Goal: Task Accomplishment & Management: Manage account settings

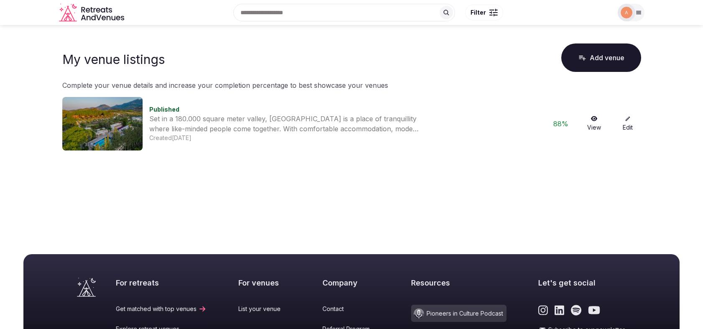
click at [591, 123] on link "View" at bounding box center [594, 124] width 27 height 16
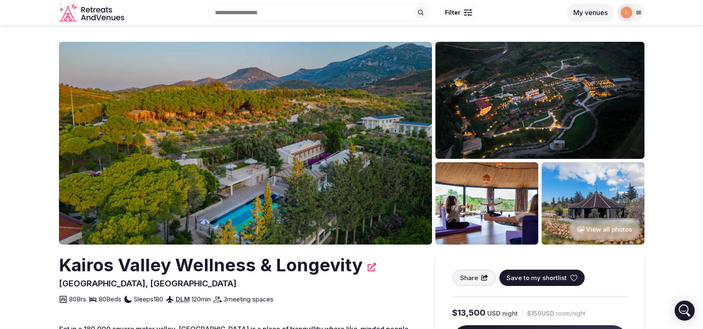
click at [629, 17] on img at bounding box center [626, 13] width 12 height 12
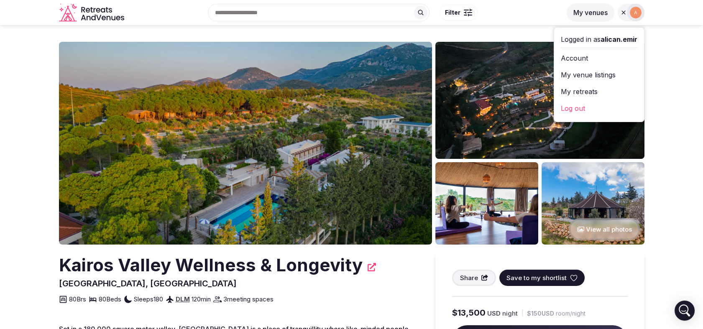
click at [587, 60] on link "Account" at bounding box center [599, 57] width 77 height 13
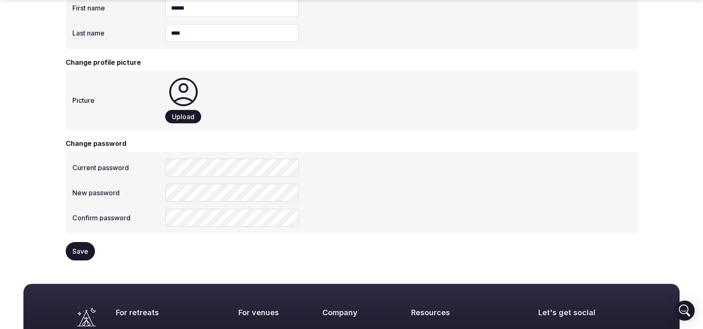
scroll to position [294, 0]
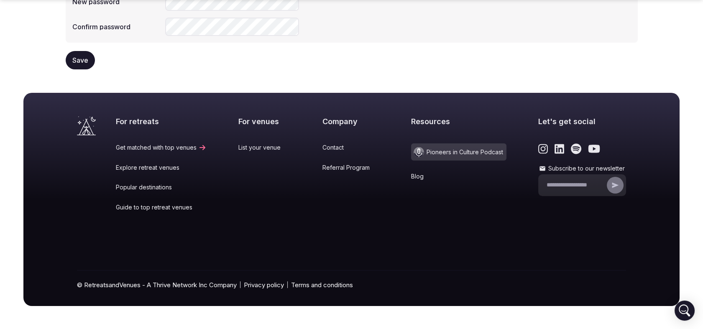
click at [121, 169] on link "Explore retreat venues" at bounding box center [161, 167] width 91 height 8
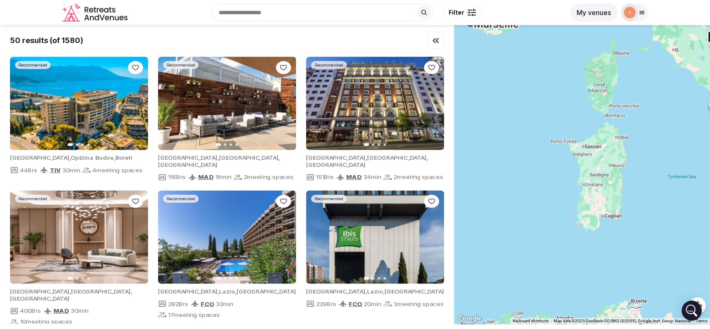
drag, startPoint x: 603, startPoint y: 171, endPoint x: 520, endPoint y: 182, distance: 83.5
click at [520, 182] on div at bounding box center [582, 174] width 256 height 299
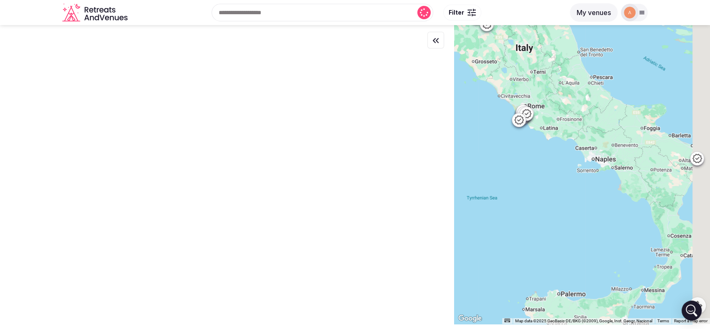
drag, startPoint x: 632, startPoint y: 166, endPoint x: 508, endPoint y: 176, distance: 124.6
click at [508, 176] on div at bounding box center [582, 174] width 256 height 299
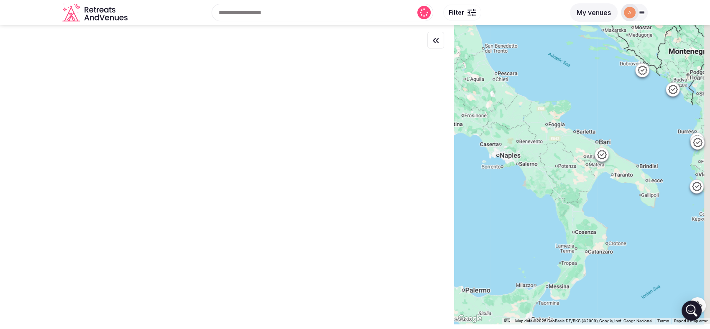
drag, startPoint x: 569, startPoint y: 181, endPoint x: 506, endPoint y: 177, distance: 62.8
click at [506, 177] on div at bounding box center [582, 174] width 256 height 299
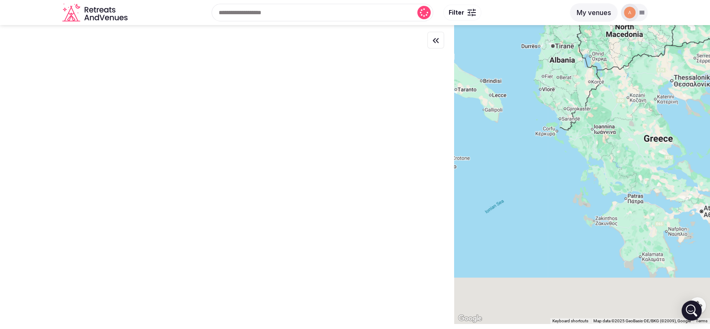
drag, startPoint x: 572, startPoint y: 252, endPoint x: 527, endPoint y: 151, distance: 109.9
click at [527, 151] on div at bounding box center [582, 174] width 256 height 299
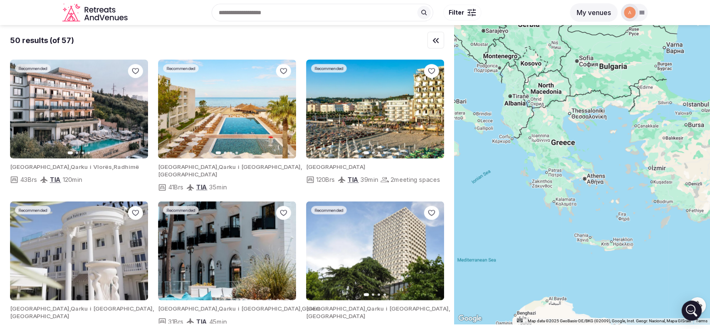
drag, startPoint x: 569, startPoint y: 182, endPoint x: 532, endPoint y: 194, distance: 38.6
click at [532, 194] on div at bounding box center [582, 174] width 256 height 299
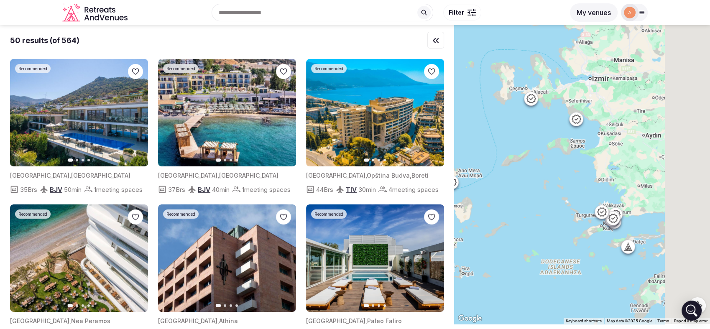
drag, startPoint x: 635, startPoint y: 244, endPoint x: 532, endPoint y: 189, distance: 116.1
click at [532, 189] on div at bounding box center [582, 174] width 256 height 299
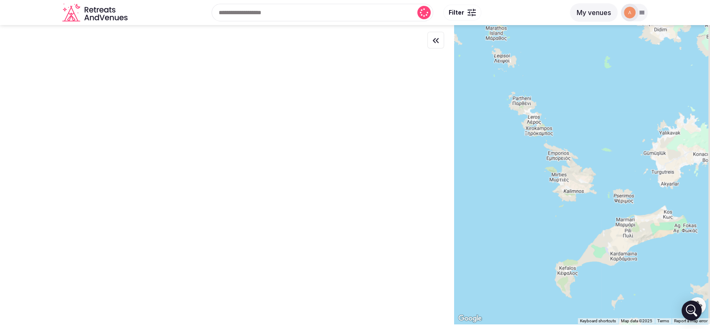
drag, startPoint x: 649, startPoint y: 250, endPoint x: 557, endPoint y: 215, distance: 98.5
click at [558, 215] on div at bounding box center [582, 174] width 256 height 299
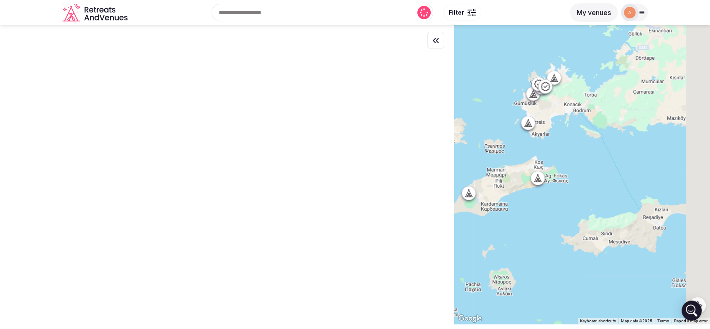
drag, startPoint x: 639, startPoint y: 224, endPoint x: 604, endPoint y: 211, distance: 37.2
click at [604, 211] on div at bounding box center [582, 174] width 256 height 299
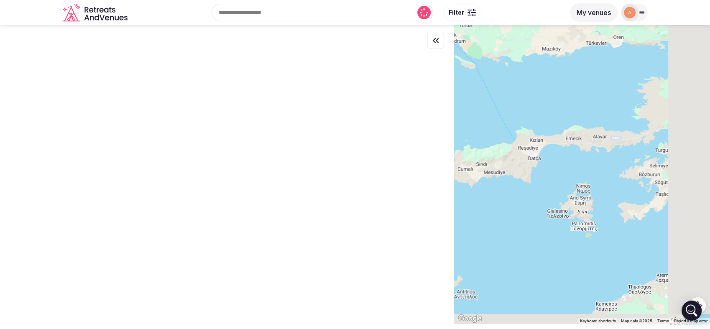
click at [519, 128] on div at bounding box center [582, 174] width 256 height 299
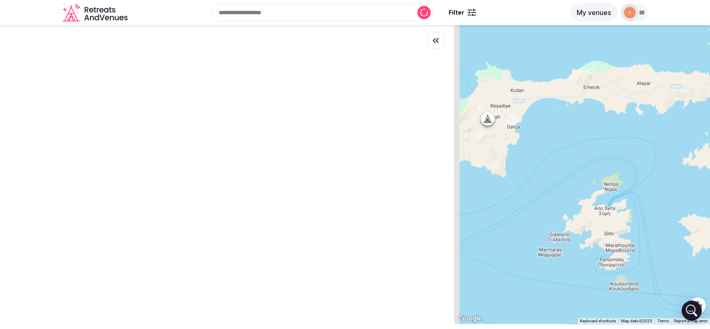
drag, startPoint x: 549, startPoint y: 144, endPoint x: 588, endPoint y: 179, distance: 51.8
click at [588, 179] on div at bounding box center [582, 174] width 256 height 299
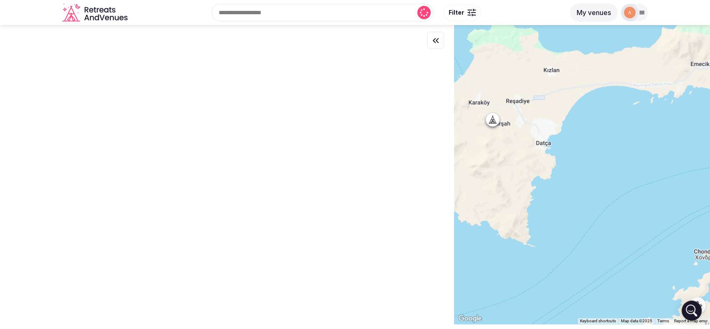
drag, startPoint x: 562, startPoint y: 158, endPoint x: 579, endPoint y: 163, distance: 18.3
click at [579, 163] on div at bounding box center [582, 174] width 256 height 299
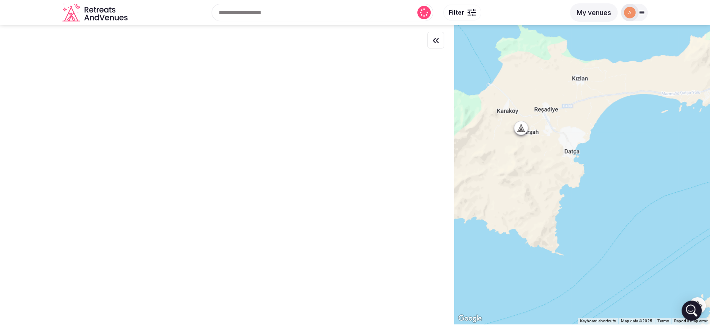
click at [525, 132] on icon at bounding box center [521, 132] width 8 height 0
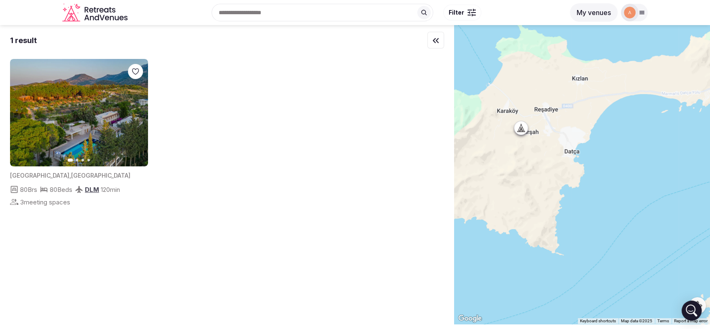
click at [638, 17] on div at bounding box center [634, 13] width 27 height 18
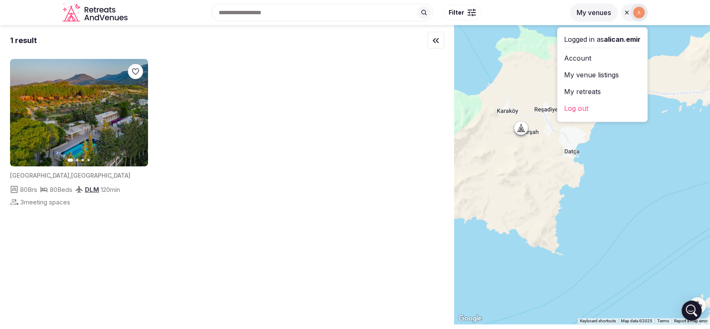
click at [587, 58] on link "Account" at bounding box center [602, 57] width 77 height 13
click at [593, 80] on link "My venue listings" at bounding box center [602, 74] width 77 height 13
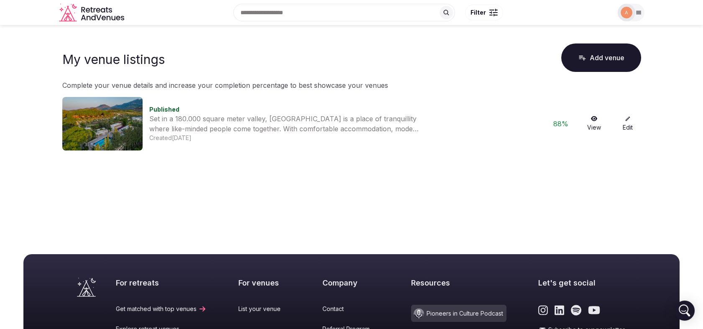
click at [621, 124] on link "Edit" at bounding box center [627, 124] width 27 height 16
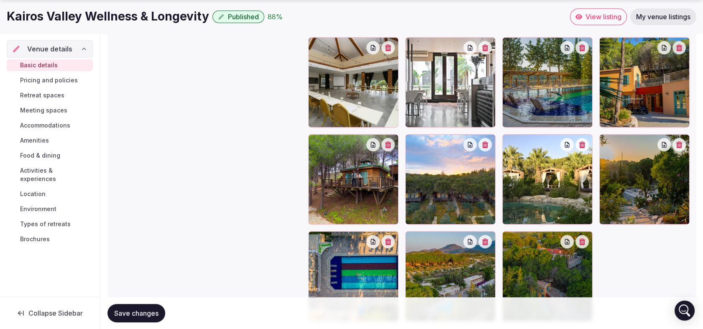
scroll to position [1217, 0]
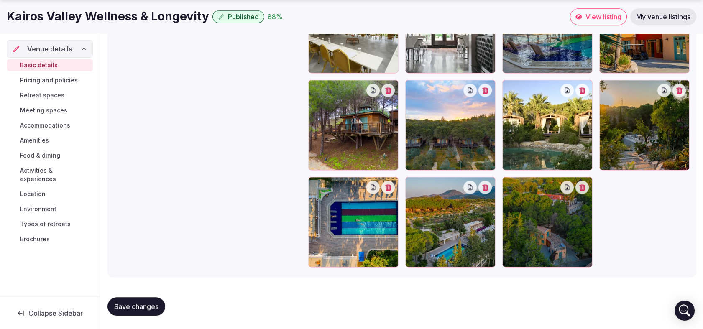
click at [47, 82] on span "Pricing and policies" at bounding box center [49, 80] width 58 height 8
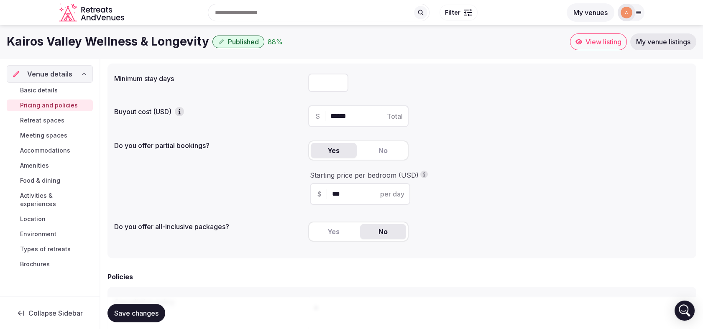
scroll to position [46, 0]
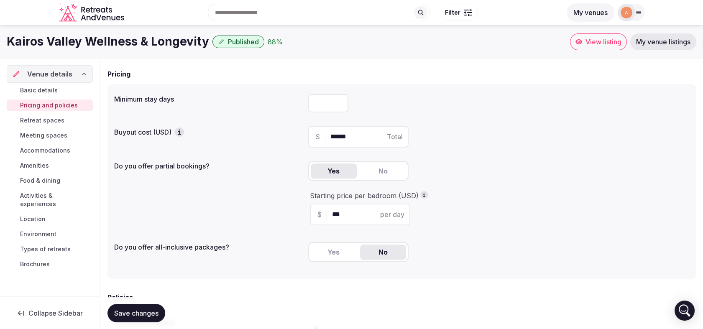
click at [341, 256] on button "Yes" at bounding box center [334, 252] width 46 height 15
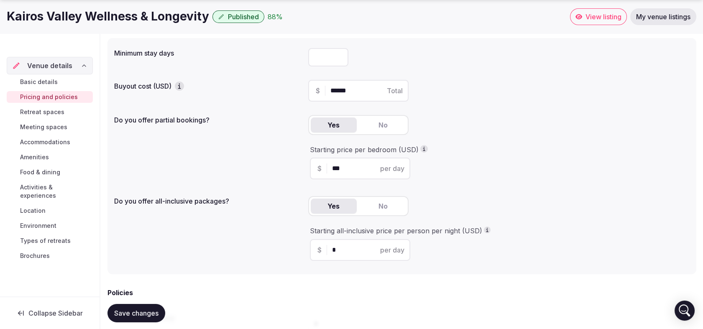
scroll to position [93, 0]
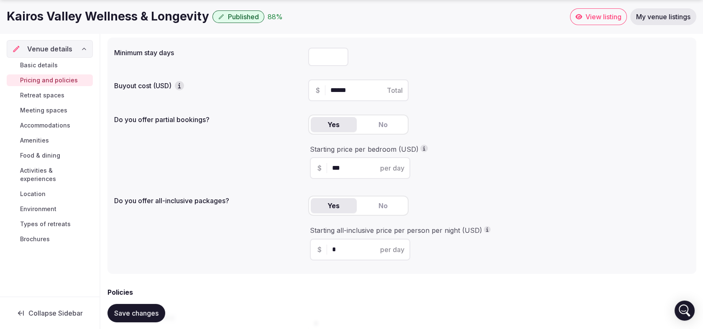
drag, startPoint x: 349, startPoint y: 168, endPoint x: 334, endPoint y: 165, distance: 15.0
click at [334, 165] on input "***" at bounding box center [367, 168] width 71 height 10
type input "***"
click at [446, 197] on div "Yes No" at bounding box center [498, 209] width 381 height 27
click at [360, 248] on input "*" at bounding box center [367, 250] width 71 height 10
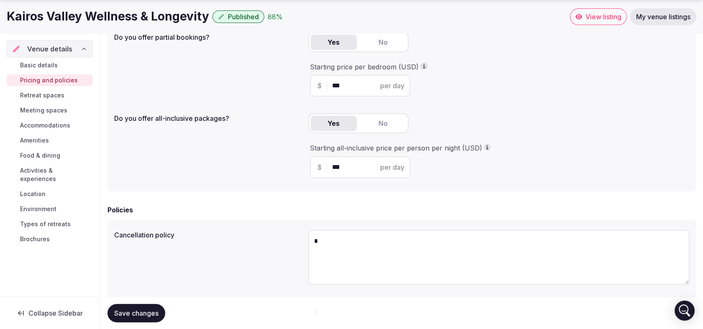
scroll to position [232, 0]
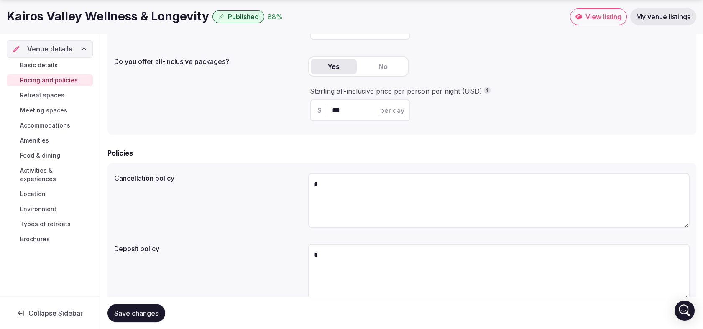
type input "***"
click at [151, 309] on span "Save changes" at bounding box center [136, 313] width 44 height 8
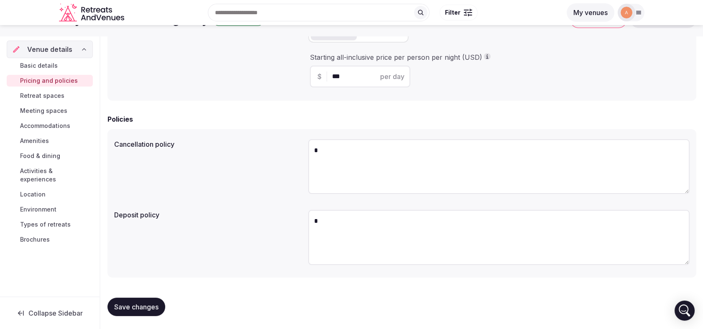
scroll to position [33, 0]
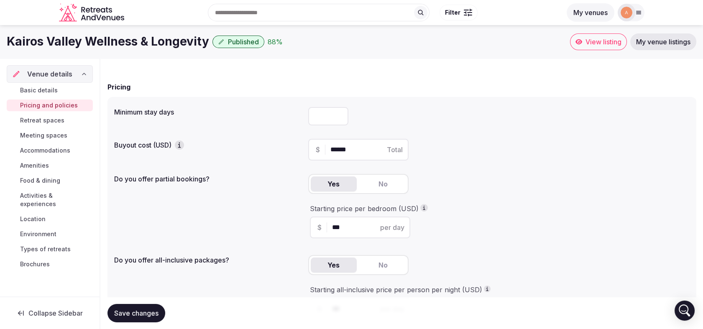
click at [53, 123] on span "Retreat spaces" at bounding box center [42, 120] width 44 height 8
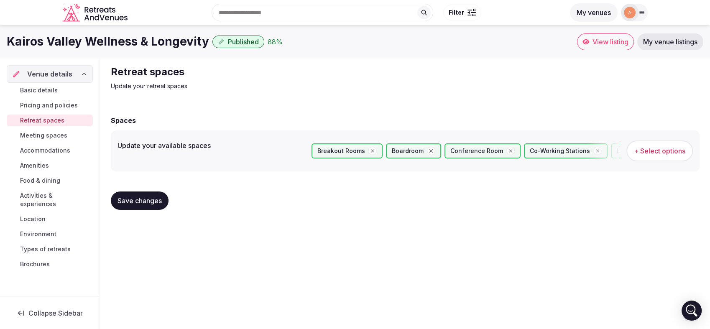
click at [51, 131] on span "Meeting spaces" at bounding box center [43, 135] width 47 height 8
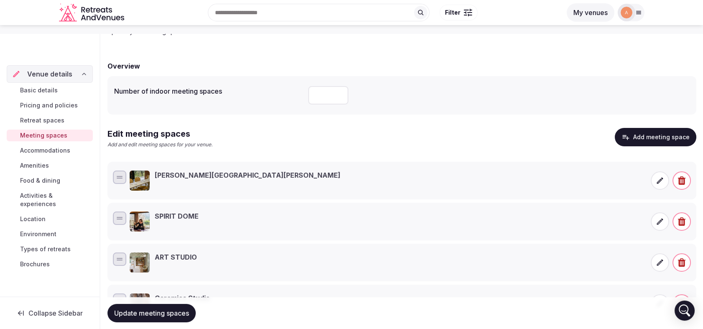
scroll to position [140, 0]
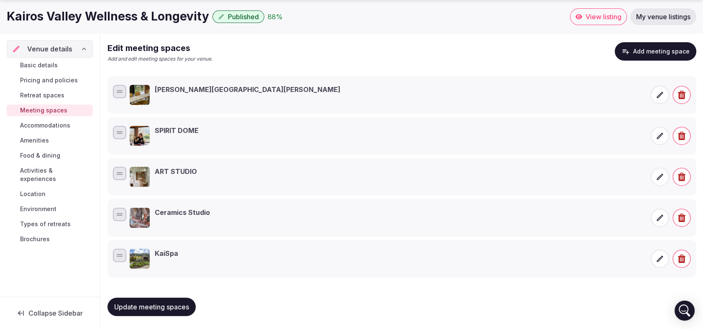
click at [49, 126] on span "Accommodations" at bounding box center [45, 125] width 50 height 8
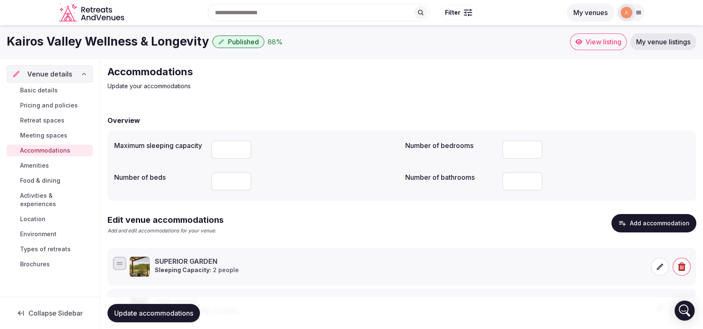
click at [51, 168] on link "Amenities" at bounding box center [50, 166] width 86 height 12
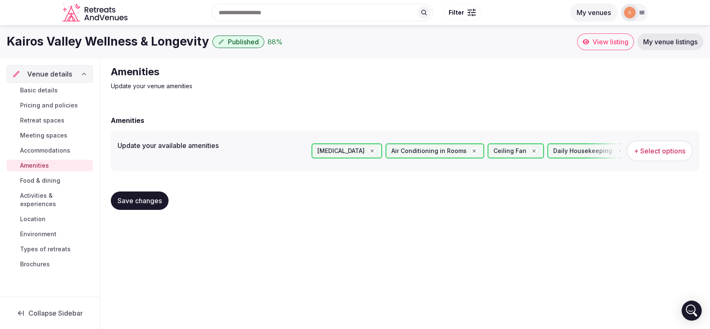
click at [41, 153] on span "Accommodations" at bounding box center [45, 150] width 50 height 8
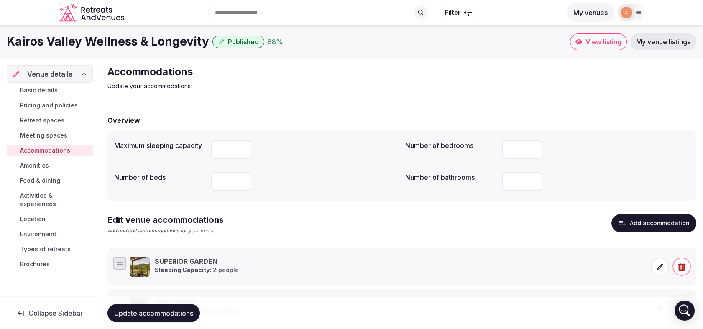
click at [517, 181] on input "number" at bounding box center [522, 181] width 40 height 18
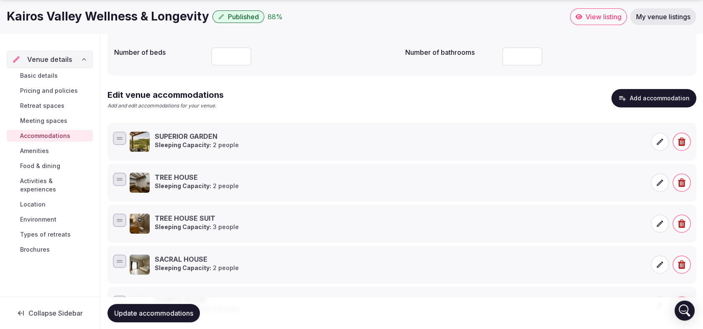
scroll to position [171, 0]
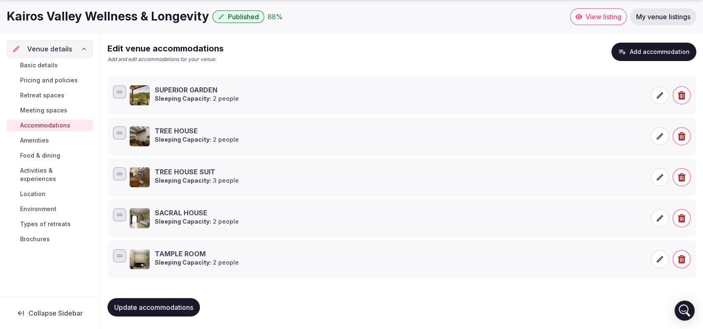
type input "***"
click at [517, 286] on div "Overview Maximum sleeping capacity *** Number of bedrooms ** Number of beds ** …" at bounding box center [401, 130] width 589 height 388
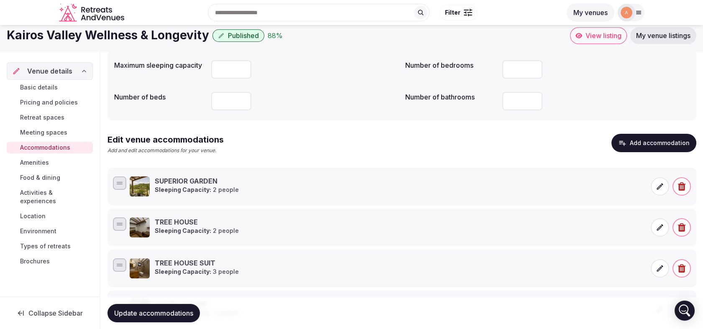
scroll to position [0, 0]
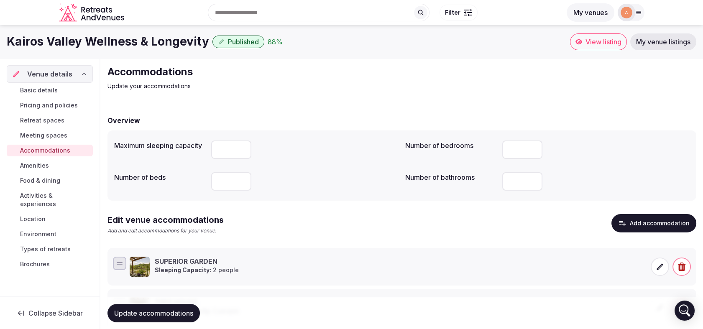
click at [163, 314] on span "Update accommodations" at bounding box center [153, 313] width 79 height 8
click at [244, 184] on input "**" at bounding box center [231, 181] width 40 height 18
type input "***"
click at [298, 209] on div "Overview Maximum sleeping capacity *** Number of bedrooms ** Number of beds ***…" at bounding box center [401, 301] width 589 height 388
click at [526, 145] on input "**" at bounding box center [522, 149] width 40 height 18
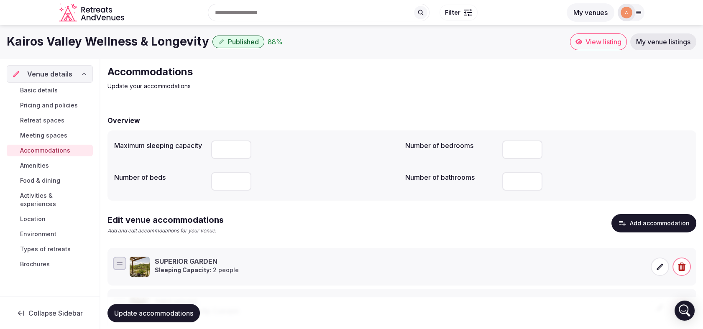
type input "**"
click at [171, 315] on span "Update accommodations" at bounding box center [153, 313] width 79 height 8
click at [33, 164] on span "Amenities" at bounding box center [34, 165] width 29 height 8
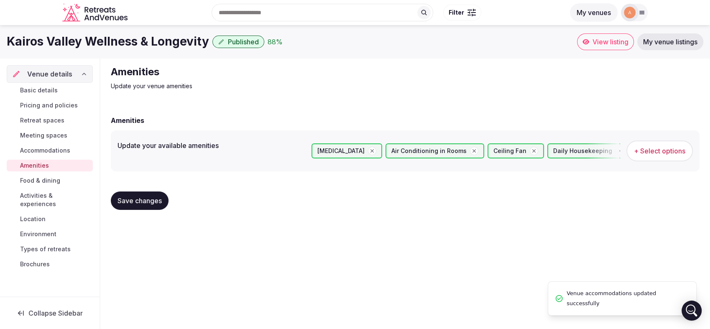
click at [73, 182] on link "Food & dining" at bounding box center [50, 181] width 86 height 12
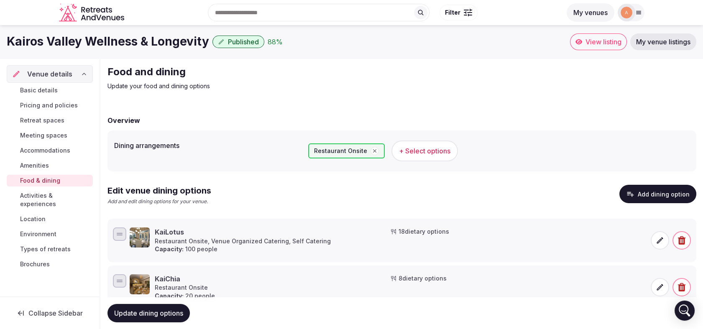
scroll to position [31, 0]
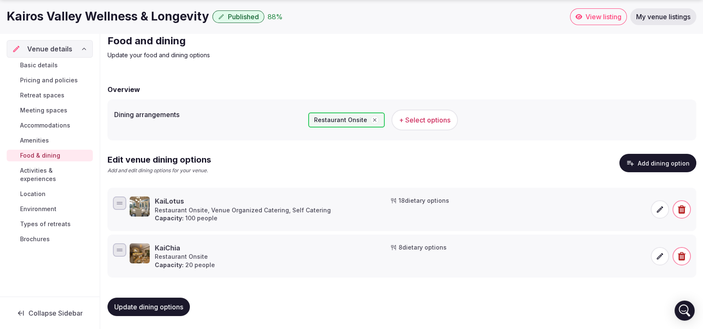
click at [44, 173] on span "Activities & experiences" at bounding box center [54, 174] width 69 height 17
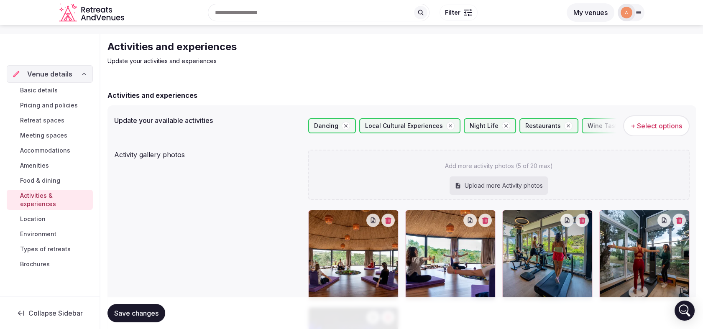
scroll to position [93, 0]
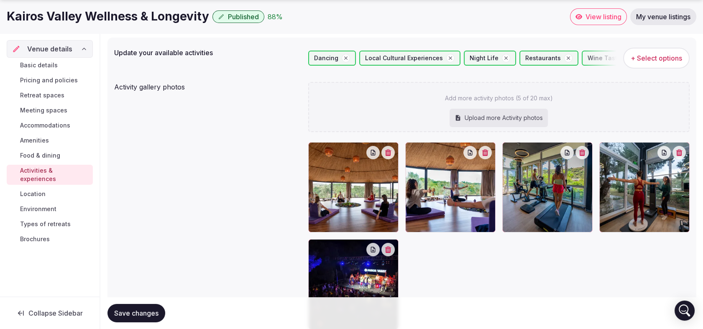
click at [47, 188] on link "Location" at bounding box center [50, 194] width 86 height 12
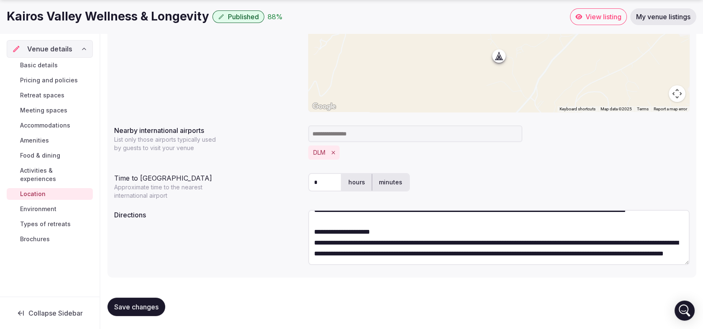
scroll to position [54, 0]
click at [37, 204] on link "Environment" at bounding box center [50, 209] width 86 height 12
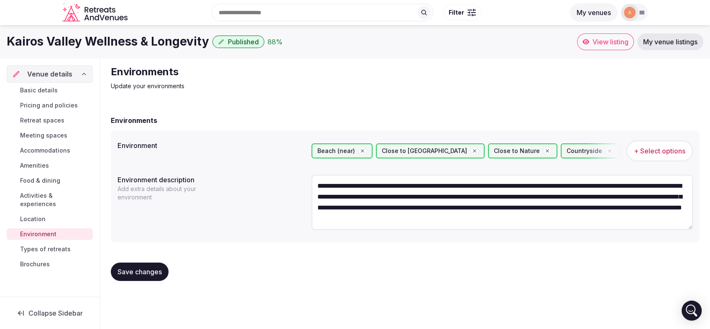
click at [50, 245] on span "Types of retreats" at bounding box center [45, 249] width 51 height 8
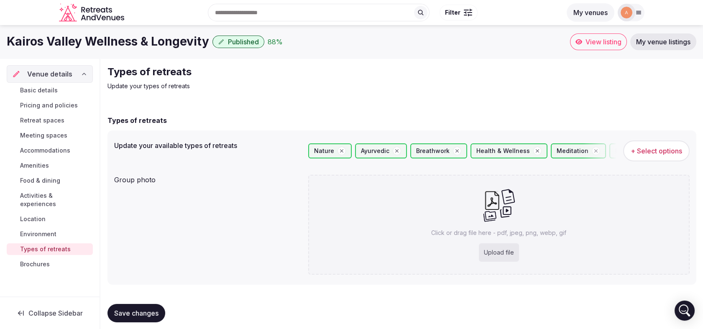
click at [42, 260] on span "Brochures" at bounding box center [35, 264] width 30 height 8
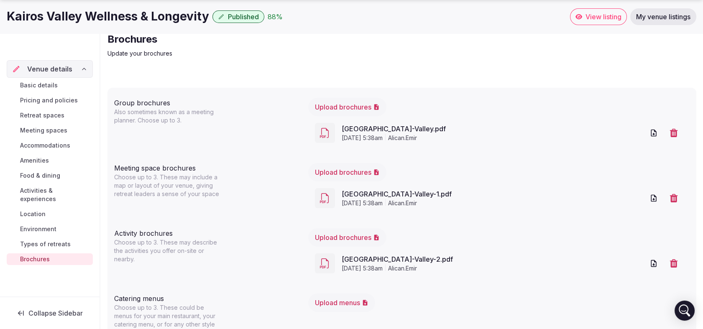
scroll to position [62, 0]
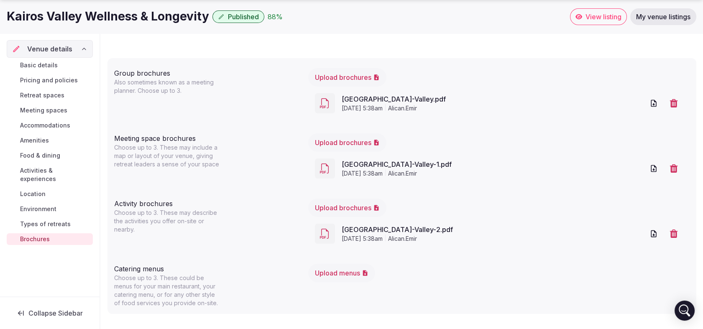
click at [346, 268] on button "Upload menus" at bounding box center [341, 273] width 67 height 18
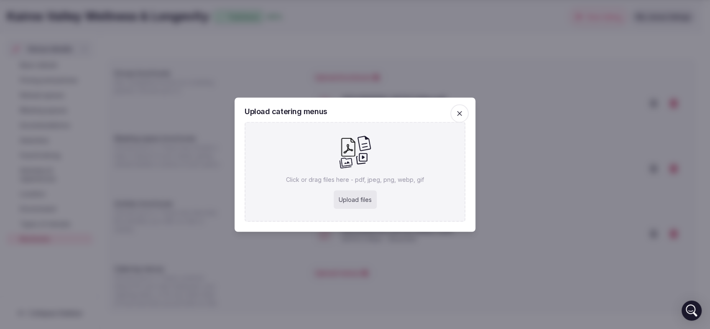
click at [366, 199] on div "Upload files" at bounding box center [355, 199] width 43 height 18
click at [362, 197] on div "Upload files" at bounding box center [355, 199] width 43 height 18
click at [359, 196] on div "Upload files" at bounding box center [355, 199] width 43 height 18
click at [360, 200] on div "Upload files" at bounding box center [355, 199] width 43 height 18
type input "**********"
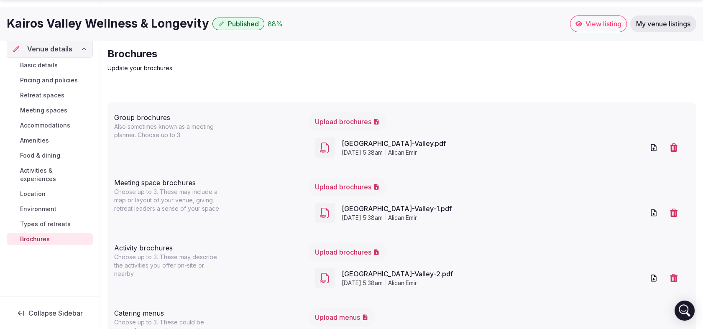
scroll to position [0, 0]
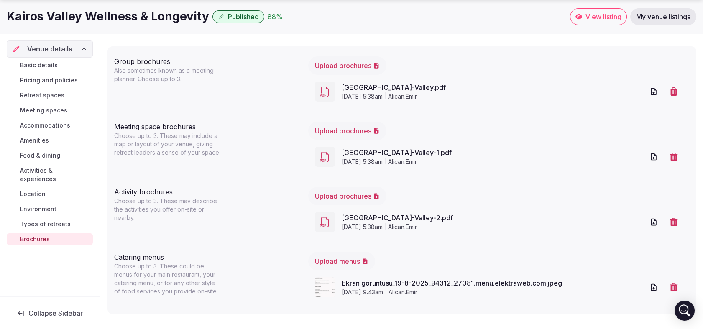
click at [51, 220] on span "Types of retreats" at bounding box center [45, 224] width 51 height 8
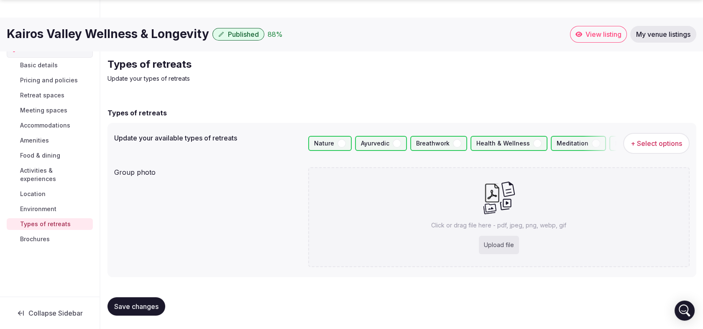
scroll to position [8, 0]
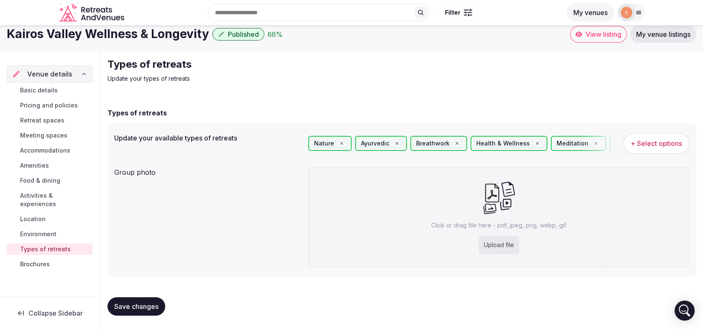
click at [47, 230] on span "Environment" at bounding box center [38, 234] width 36 height 8
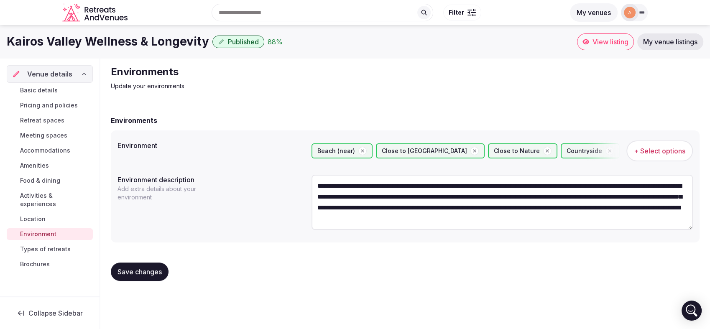
click at [52, 216] on link "Location" at bounding box center [50, 219] width 86 height 12
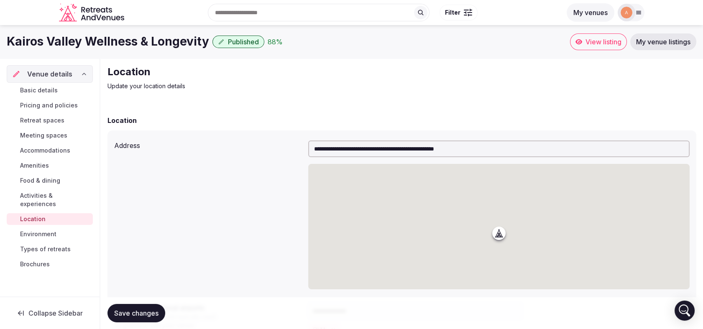
click at [61, 200] on link "Activities & experiences" at bounding box center [50, 200] width 86 height 20
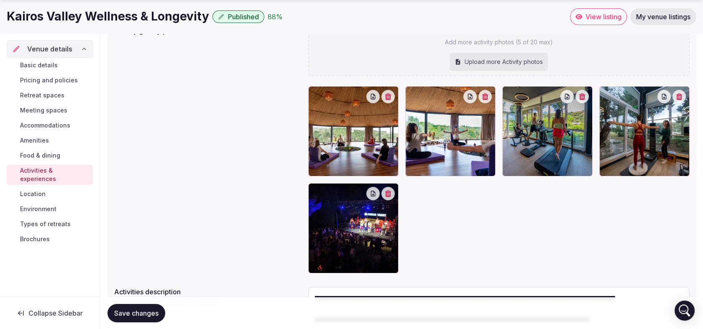
scroll to position [226, 0]
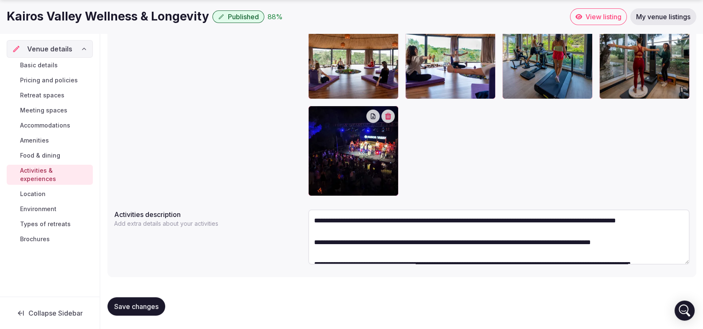
click at [54, 153] on span "Food & dining" at bounding box center [40, 155] width 40 height 8
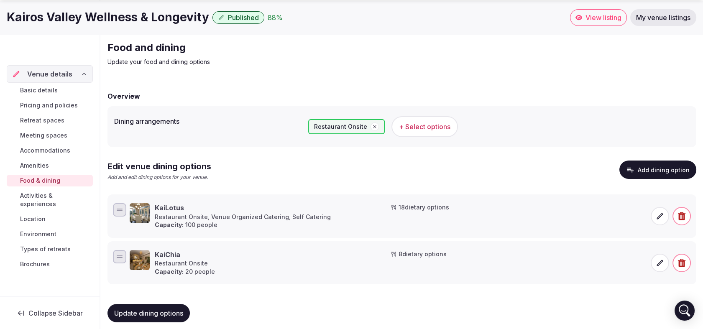
scroll to position [31, 0]
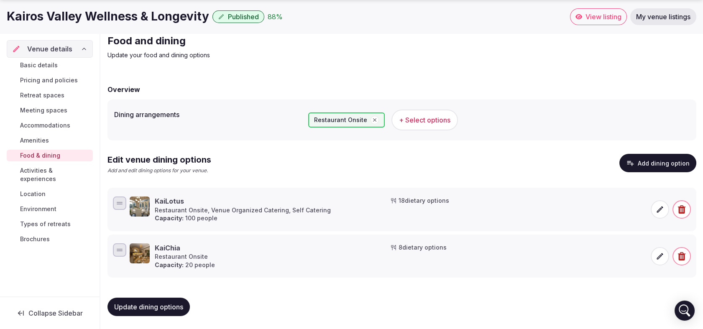
click at [401, 118] on span "+ Select options" at bounding box center [424, 119] width 51 height 9
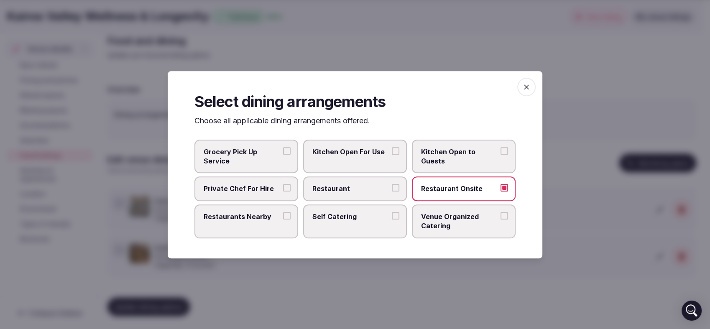
click at [501, 219] on label "Venue Organized Catering" at bounding box center [464, 221] width 104 height 34
click at [501, 219] on button "Venue Organized Catering" at bounding box center [504, 216] width 8 height 8
click at [387, 197] on label "Restaurant" at bounding box center [355, 188] width 104 height 24
click at [392, 191] on button "Restaurant" at bounding box center [396, 188] width 8 height 8
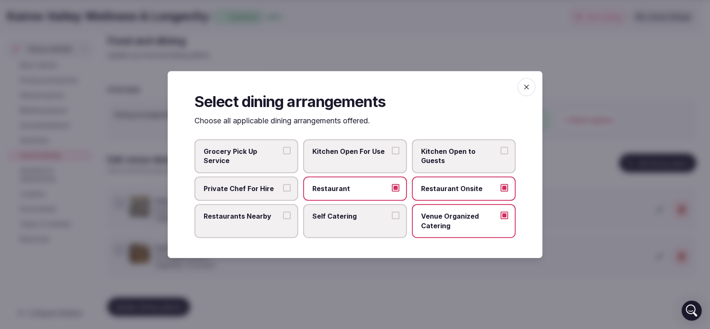
click at [286, 218] on button "Restaurants Nearby" at bounding box center [287, 216] width 8 height 8
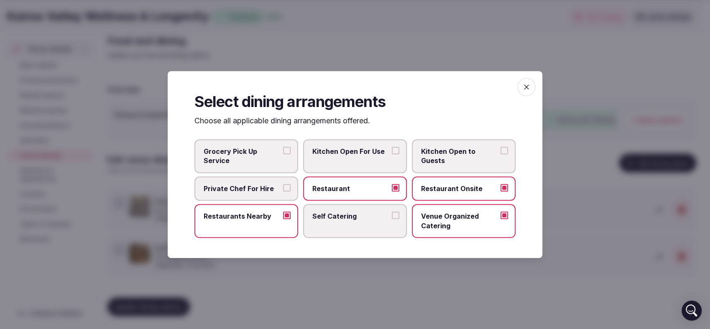
click at [236, 234] on label "Restaurants Nearby" at bounding box center [246, 221] width 104 height 34
click at [283, 219] on button "Restaurants Nearby" at bounding box center [287, 216] width 8 height 8
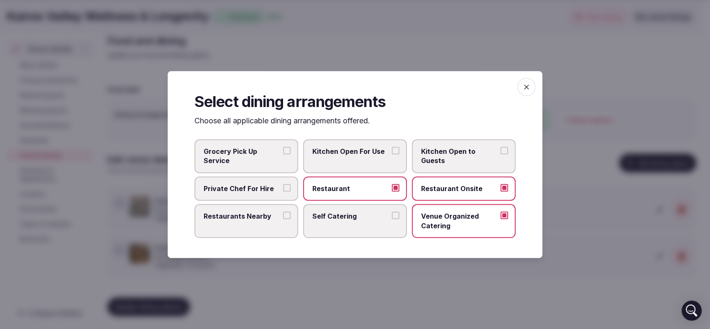
click at [522, 93] on span "button" at bounding box center [526, 87] width 18 height 18
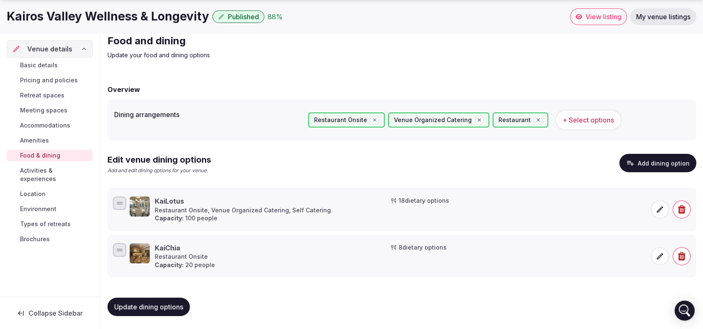
click at [151, 303] on span "Update dining options" at bounding box center [148, 307] width 69 height 8
click at [46, 139] on span "Amenities" at bounding box center [34, 140] width 29 height 8
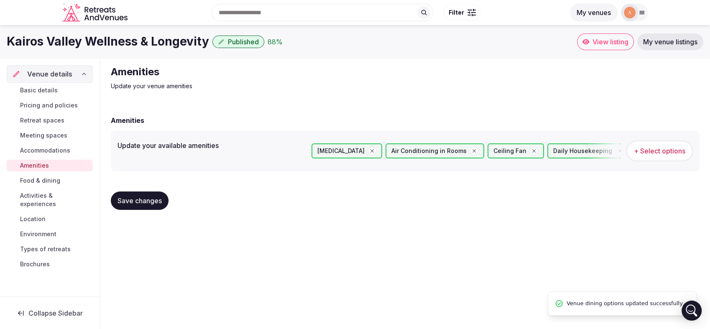
click at [64, 150] on span "Accommodations" at bounding box center [45, 150] width 50 height 8
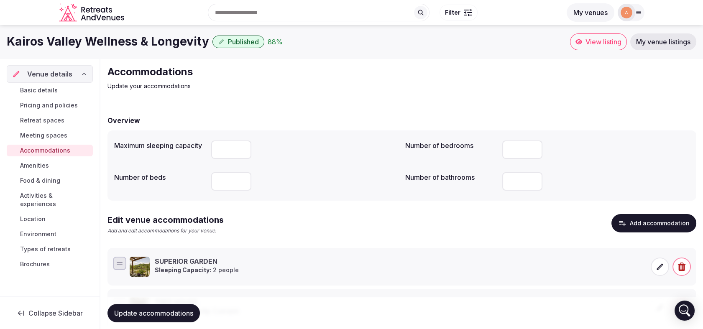
click at [62, 137] on span "Meeting spaces" at bounding box center [43, 135] width 47 height 8
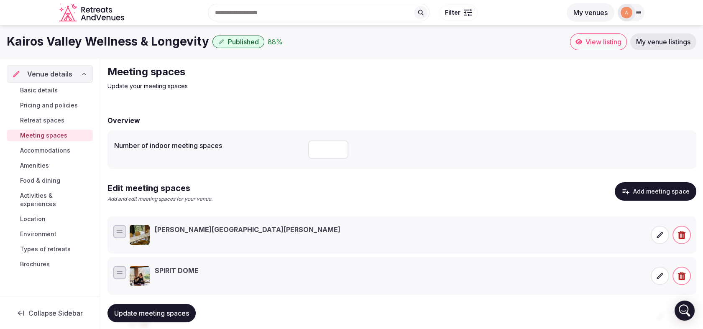
click at [54, 130] on link "Meeting spaces" at bounding box center [50, 136] width 86 height 12
click at [53, 126] on link "Retreat spaces" at bounding box center [50, 121] width 86 height 12
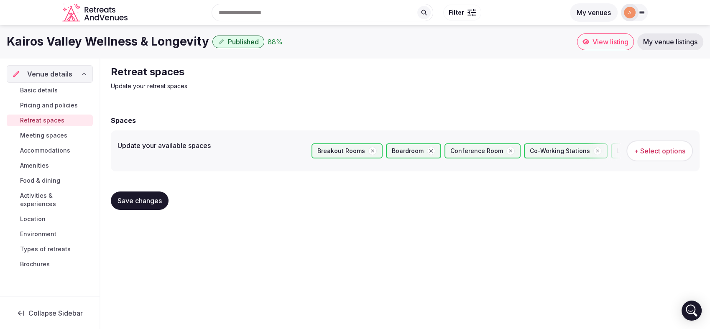
click at [54, 110] on link "Pricing and policies" at bounding box center [50, 106] width 86 height 12
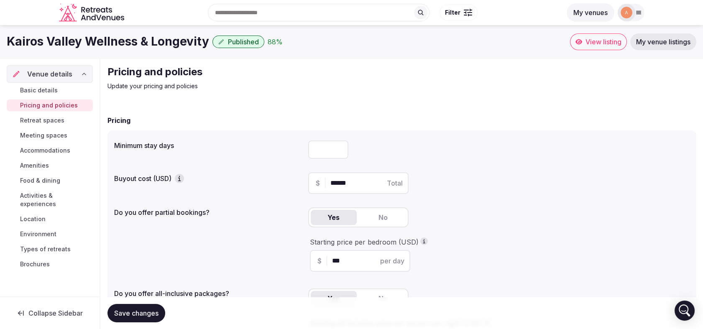
scroll to position [46, 0]
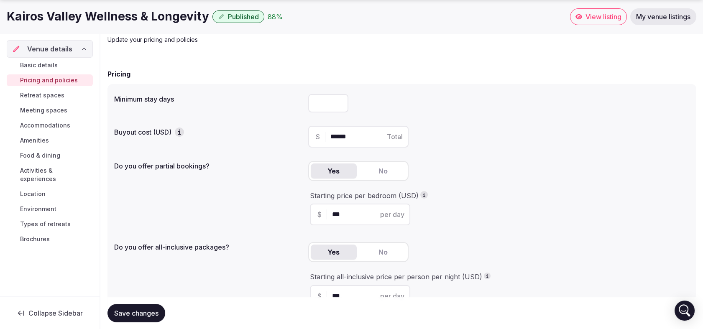
click at [350, 208] on div "$ *** per day" at bounding box center [360, 215] width 100 height 22
click at [350, 214] on input "***" at bounding box center [367, 214] width 71 height 10
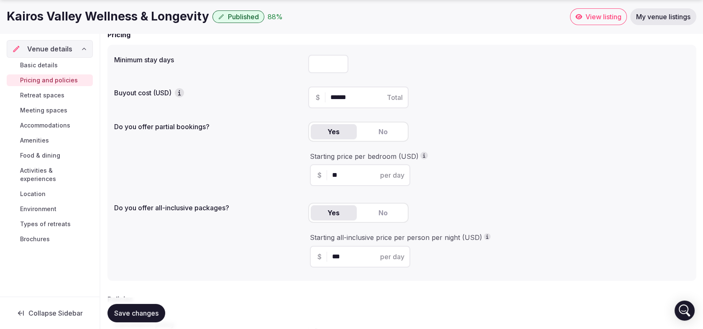
scroll to position [186, 0]
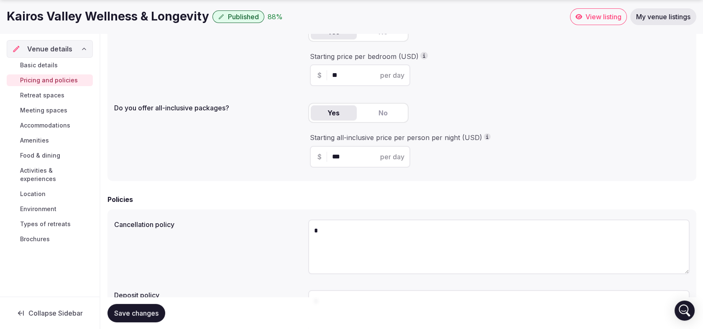
click at [244, 168] on div "Do you offer all-inclusive packages? Yes No Starting all-inclusive price per pe…" at bounding box center [401, 137] width 575 height 74
click at [350, 77] on input "**" at bounding box center [367, 75] width 71 height 10
type input "**"
click at [149, 314] on span "Save changes" at bounding box center [136, 313] width 44 height 8
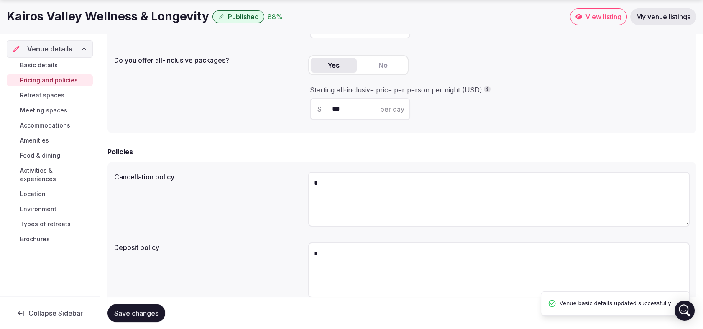
scroll to position [266, 0]
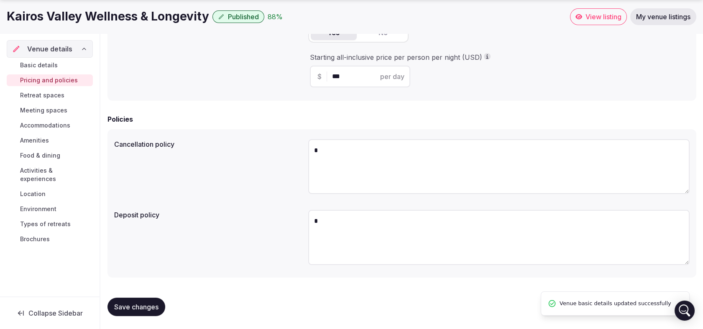
click at [50, 66] on span "Basic details" at bounding box center [39, 65] width 38 height 8
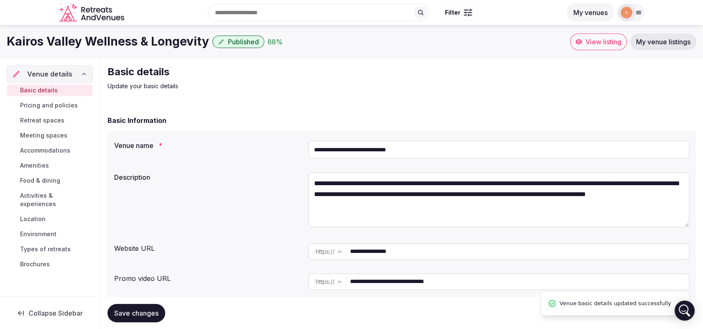
click at [626, 15] on img at bounding box center [626, 13] width 12 height 12
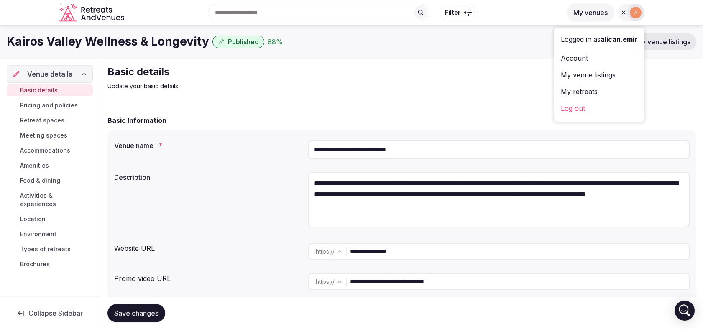
click at [586, 59] on link "Account" at bounding box center [599, 57] width 77 height 13
click at [606, 74] on link "My venue listings" at bounding box center [599, 74] width 77 height 13
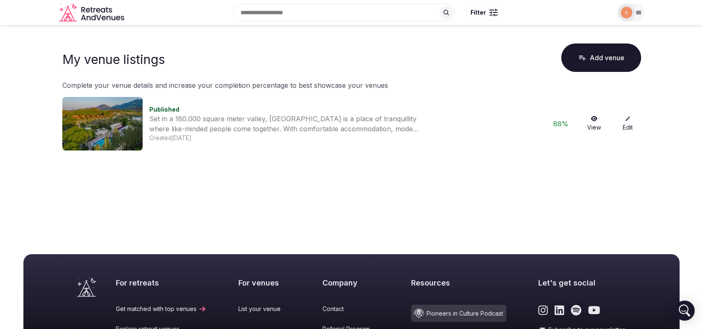
click at [82, 23] on div "Recent searches Datça, [GEOGRAPHIC_DATA], 48900 Datça/[GEOGRAPHIC_DATA], [GEOGR…" at bounding box center [351, 12] width 585 height 43
click at [86, 18] on icon "Retreats and Venues company logo" at bounding box center [92, 12] width 67 height 19
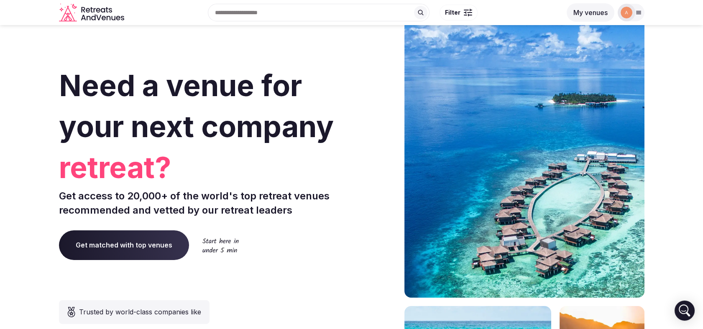
click at [630, 10] on img at bounding box center [626, 13] width 12 height 12
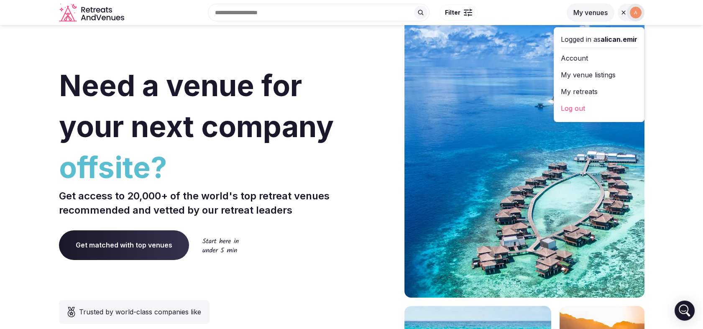
click at [590, 10] on button "My venues" at bounding box center [590, 12] width 48 height 18
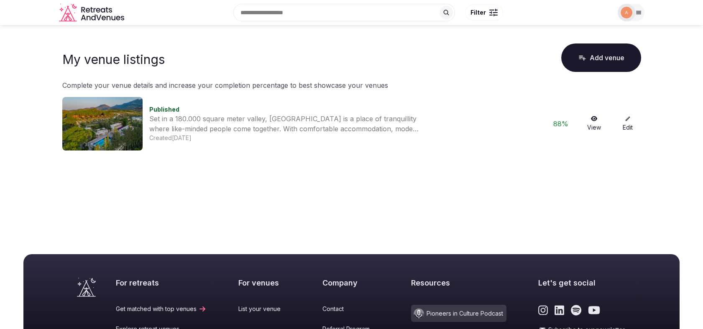
click at [631, 14] on img at bounding box center [626, 13] width 12 height 12
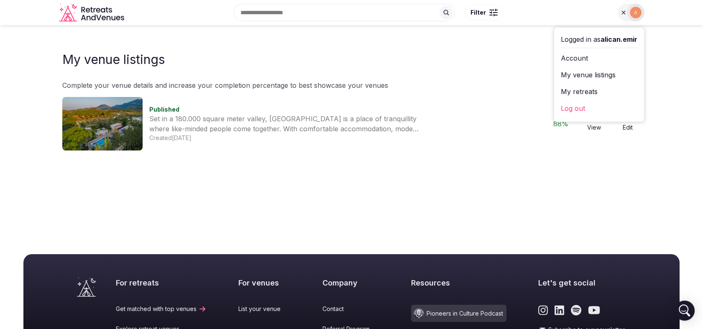
click at [589, 90] on link "My retreats" at bounding box center [599, 91] width 77 height 13
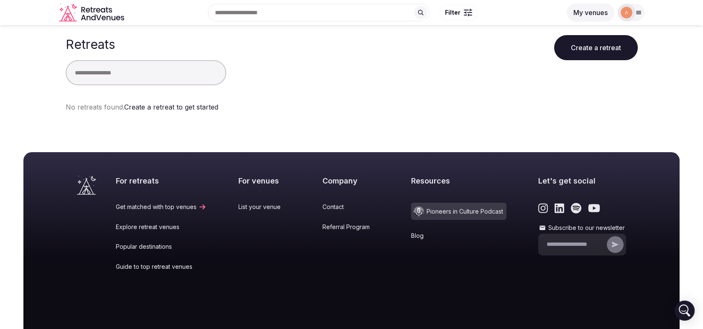
click at [628, 15] on img at bounding box center [626, 13] width 12 height 12
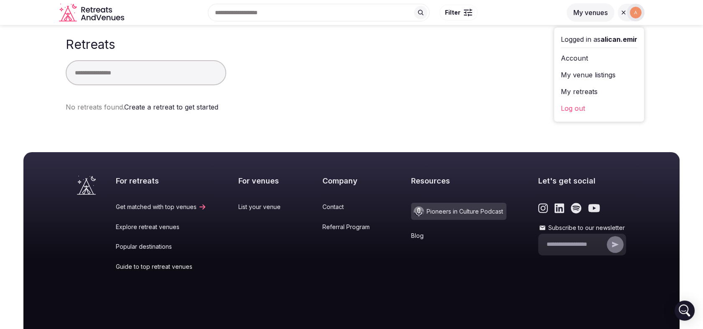
click at [582, 92] on link "My retreats" at bounding box center [599, 91] width 77 height 13
click at [583, 95] on link "My retreats" at bounding box center [599, 91] width 77 height 13
click at [678, 107] on main "Retreats Create a retreat No retreats found. Create a retreat to get started" at bounding box center [351, 77] width 703 height 104
click at [119, 13] on icon "Retreats and Venues company logo" at bounding box center [92, 12] width 67 height 19
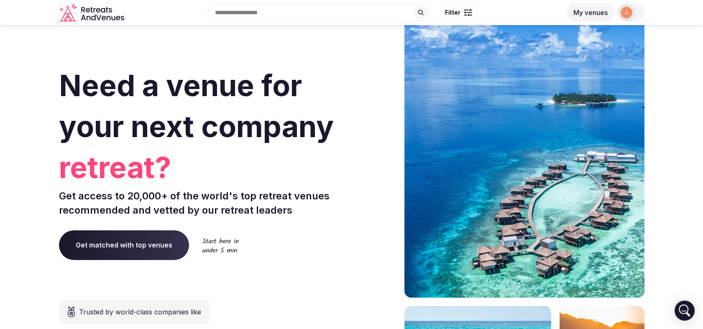
click at [104, 14] on icon "Retreats and Venues company logo" at bounding box center [92, 12] width 67 height 19
drag, startPoint x: 667, startPoint y: 258, endPoint x: 602, endPoint y: 52, distance: 215.9
click at [639, 11] on icon at bounding box center [638, 12] width 7 height 7
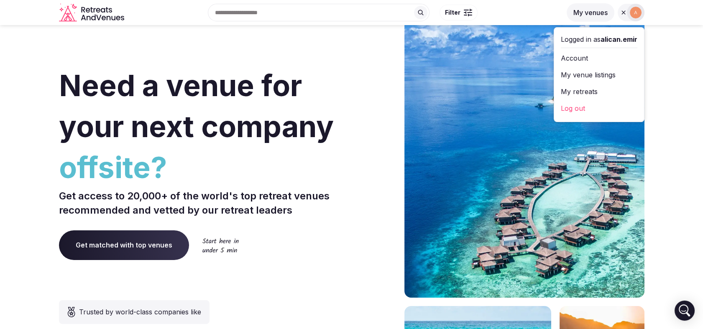
click at [574, 54] on link "Account" at bounding box center [599, 57] width 77 height 13
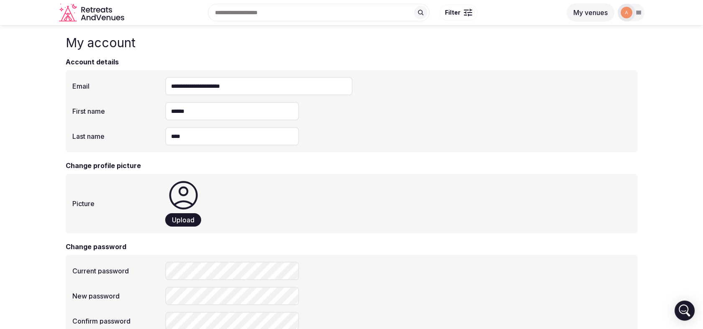
click at [642, 10] on div at bounding box center [639, 12] width 12 height 7
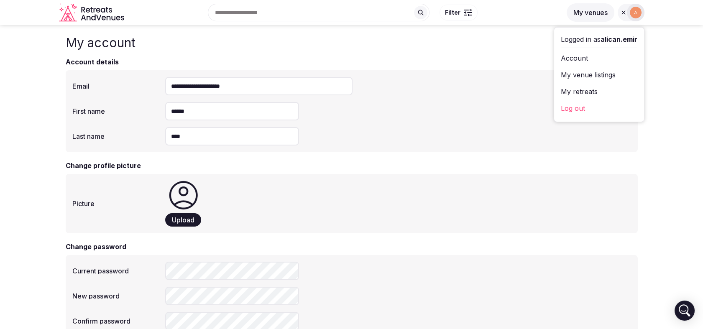
click at [580, 93] on link "My retreats" at bounding box center [599, 91] width 77 height 13
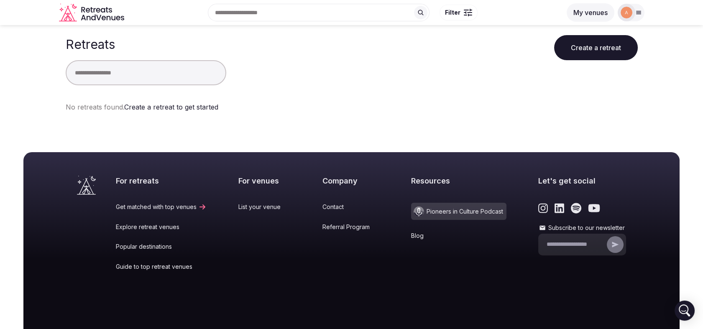
click at [636, 12] on icon at bounding box center [638, 12] width 7 height 7
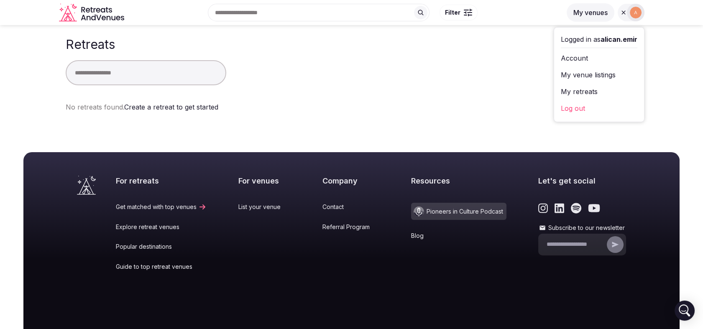
click at [586, 74] on link "My venue listings" at bounding box center [599, 74] width 77 height 13
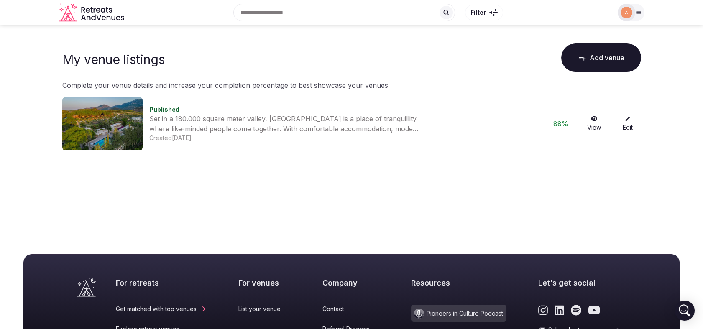
click at [591, 121] on icon at bounding box center [594, 119] width 7 height 6
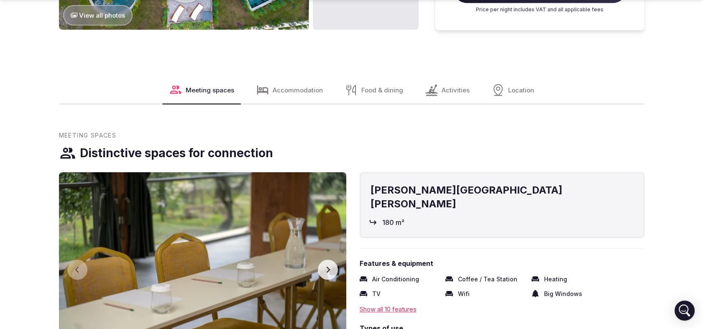
click at [291, 89] on span "Accommodation" at bounding box center [298, 90] width 50 height 9
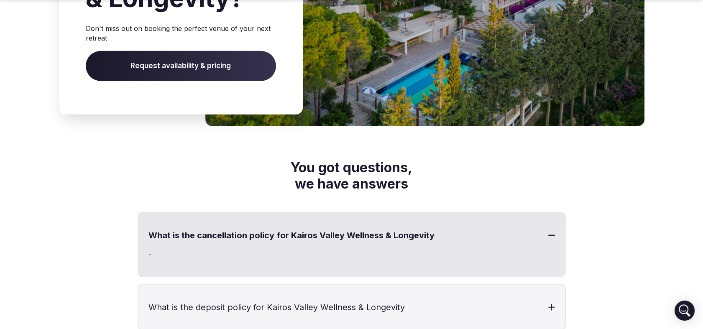
scroll to position [4456, 0]
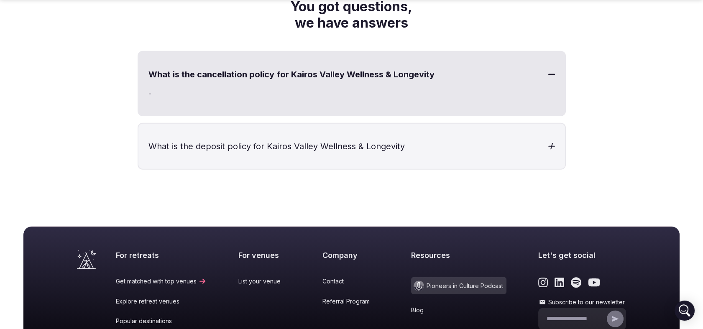
click at [538, 124] on h3 "What is the deposit policy for Kairos Valley Wellness & Longevity" at bounding box center [351, 146] width 426 height 45
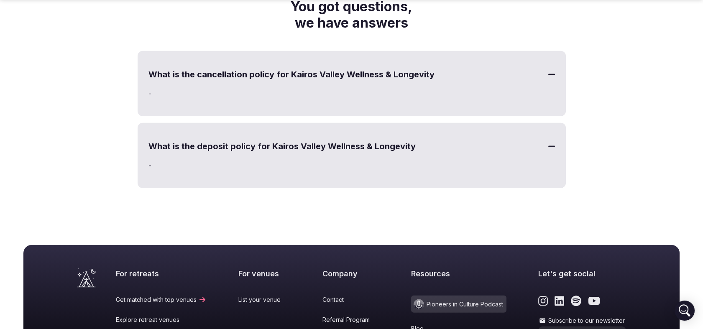
click at [538, 124] on h3 "What is the deposit policy for Kairos Valley Wellness & Longevity" at bounding box center [351, 146] width 426 height 45
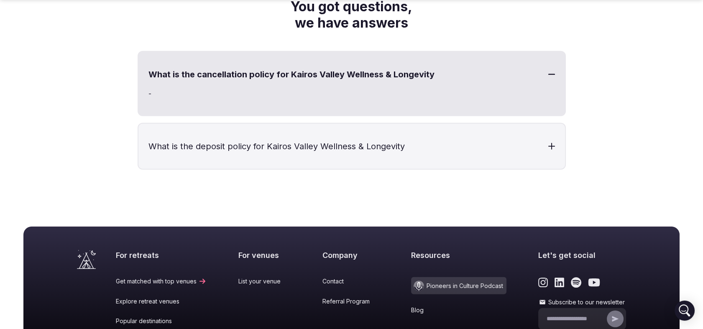
click at [522, 89] on div "-" at bounding box center [351, 102] width 426 height 27
click at [547, 64] on h3 "What is the cancellation policy for Kairos Valley Wellness & Longevity" at bounding box center [351, 74] width 426 height 45
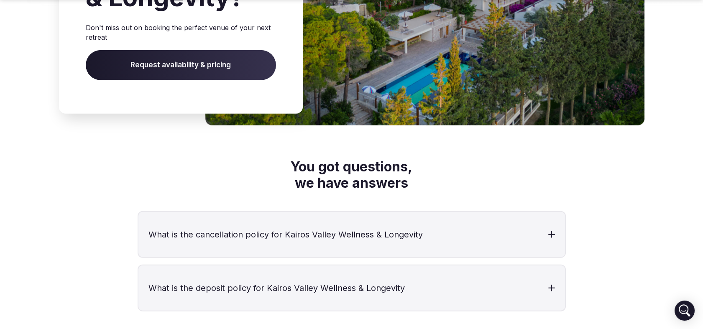
scroll to position [4317, 0]
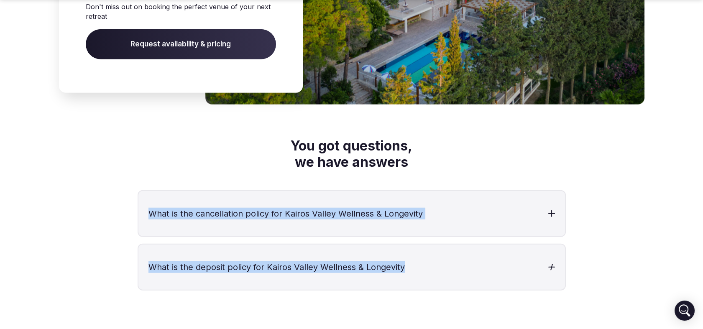
drag, startPoint x: 129, startPoint y: 189, endPoint x: 418, endPoint y: 251, distance: 295.4
click at [418, 251] on div "You got questions, we have answers What is the cancellation policy for Kairos V…" at bounding box center [351, 214] width 585 height 153
copy div "What is the cancellation policy for Kairos Valley Wellness & Longevity - What i…"
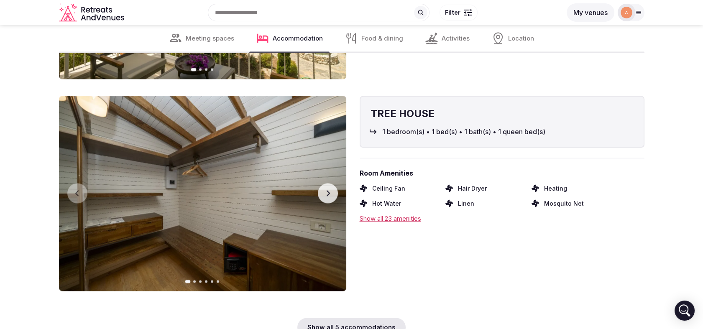
drag, startPoint x: 637, startPoint y: 200, endPoint x: 618, endPoint y: -10, distance: 210.7
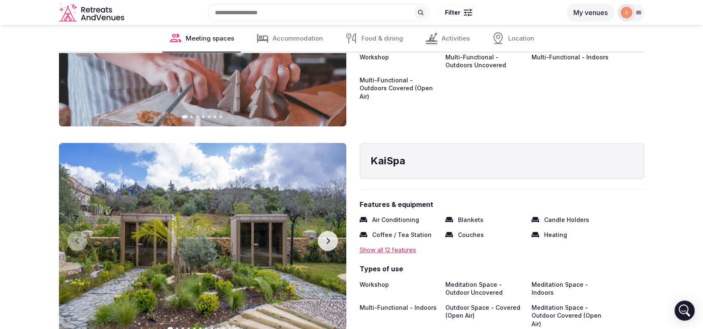
click at [628, 19] on div at bounding box center [626, 13] width 18 height 18
click at [581, 59] on link "Account" at bounding box center [599, 57] width 77 height 13
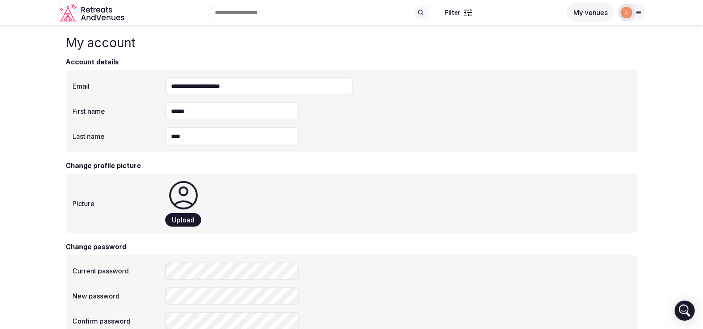
click at [637, 26] on div "Recent searches Datça, İskele, 48900 Datça/Muğla, Türkiye Search Popular Destin…" at bounding box center [351, 12] width 585 height 43
click at [635, 18] on div at bounding box center [630, 13] width 27 height 18
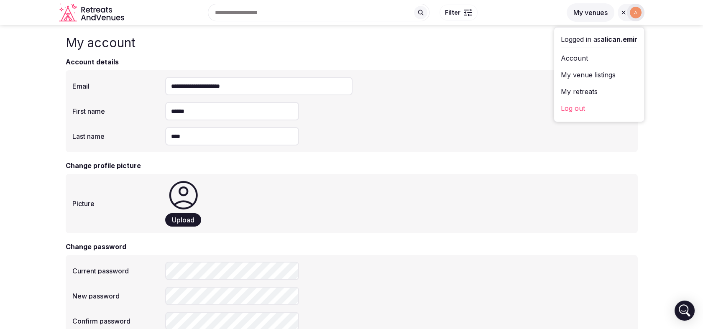
click at [588, 76] on link "My venue listings" at bounding box center [599, 74] width 77 height 13
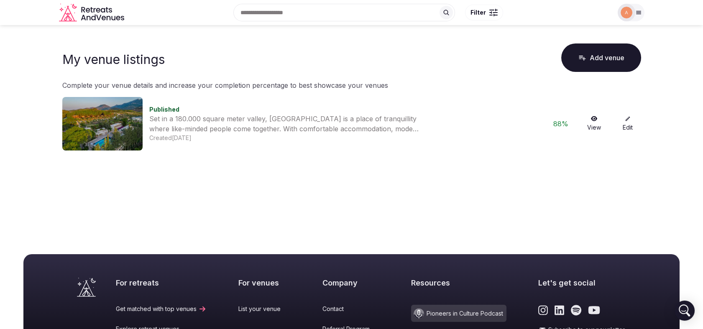
click at [632, 124] on link "Edit" at bounding box center [627, 124] width 27 height 16
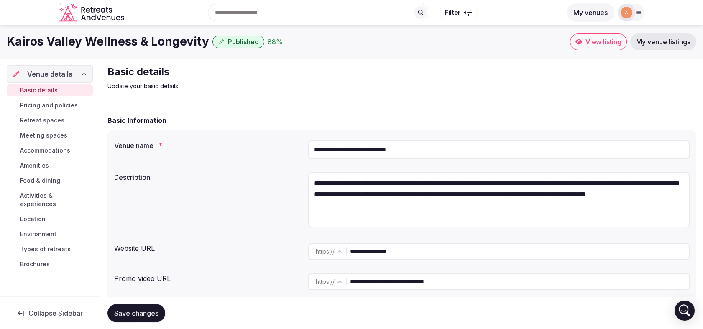
click at [55, 105] on span "Pricing and policies" at bounding box center [49, 105] width 58 height 8
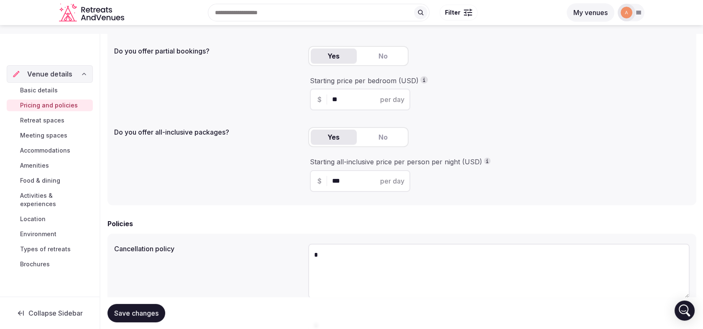
scroll to position [266, 0]
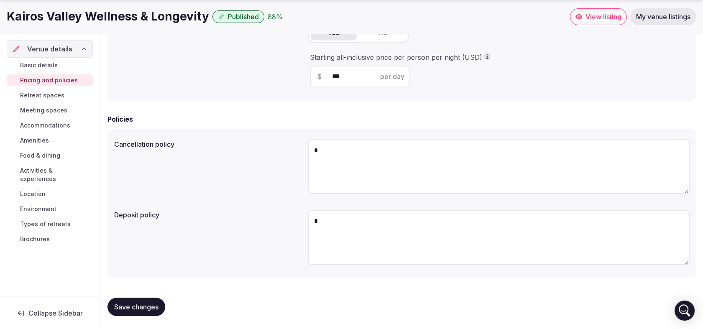
click at [383, 153] on textarea "*" at bounding box center [498, 166] width 381 height 55
paste textarea "**********"
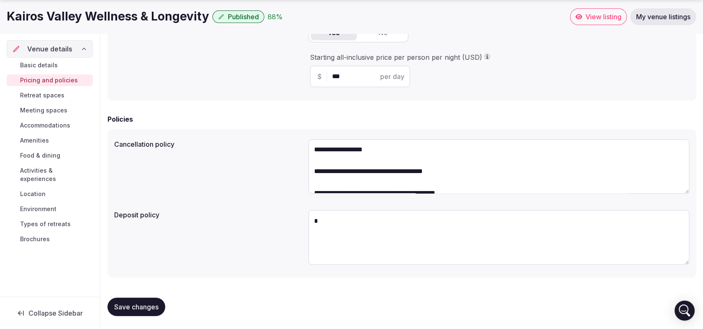
scroll to position [0, 0]
drag, startPoint x: 349, startPoint y: 171, endPoint x: 299, endPoint y: 164, distance: 49.8
click at [299, 164] on div "**********" at bounding box center [401, 168] width 575 height 64
click at [467, 167] on textarea "**********" at bounding box center [498, 166] width 381 height 55
drag, startPoint x: 467, startPoint y: 167, endPoint x: 222, endPoint y: 170, distance: 244.6
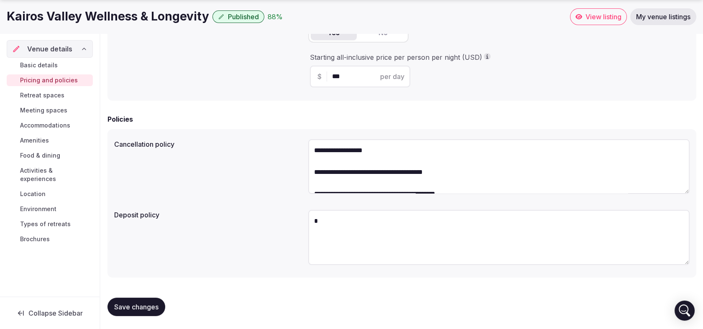
click at [222, 170] on div "**********" at bounding box center [401, 168] width 575 height 64
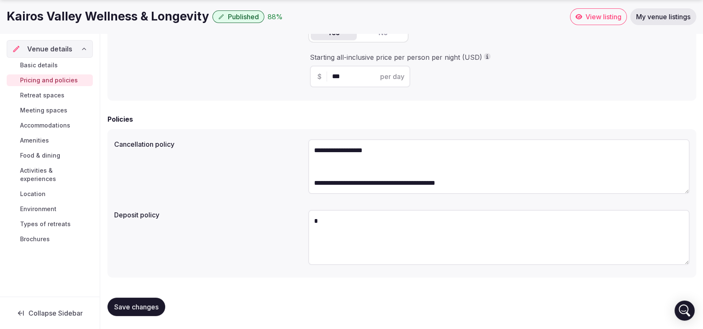
click at [324, 171] on textarea "**********" at bounding box center [498, 166] width 381 height 55
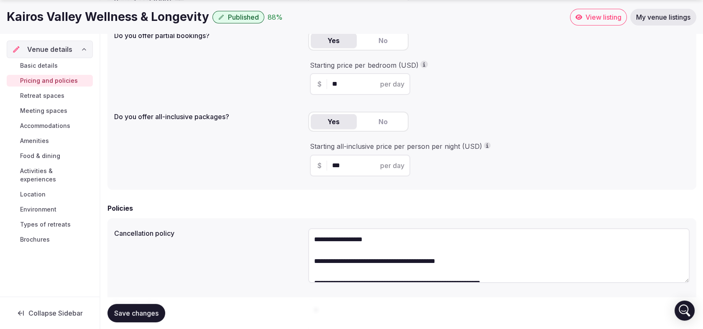
scroll to position [219, 0]
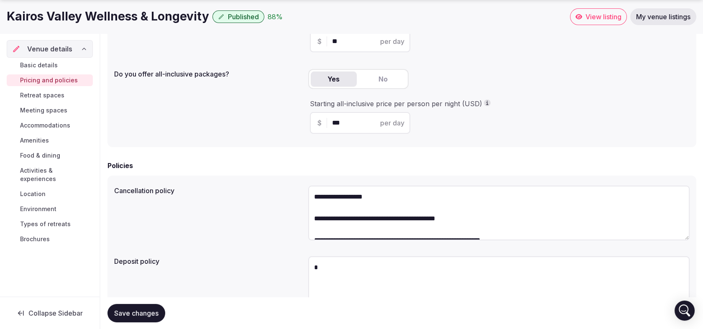
drag, startPoint x: 346, startPoint y: 209, endPoint x: 274, endPoint y: 190, distance: 74.1
click at [274, 191] on div "**********" at bounding box center [401, 214] width 575 height 64
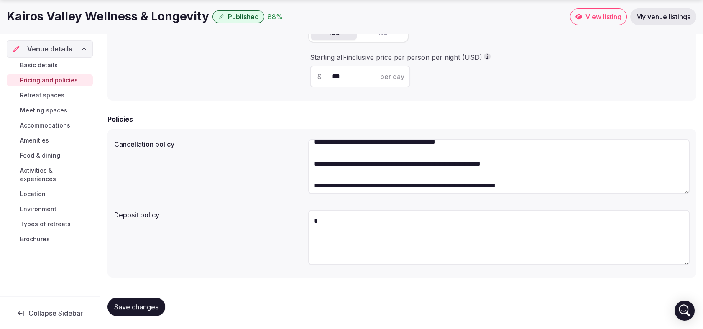
scroll to position [10, 0]
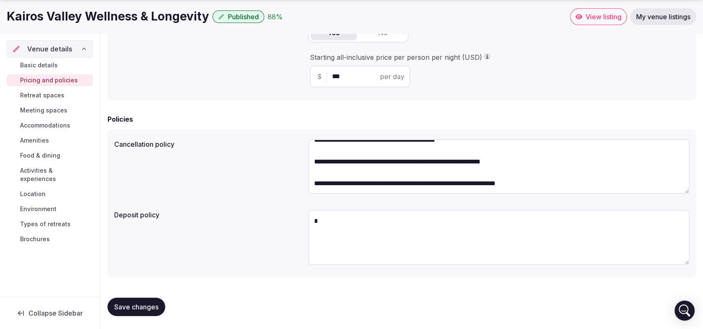
type textarea "**********"
click at [328, 228] on textarea "*" at bounding box center [498, 237] width 381 height 55
paste textarea "**********"
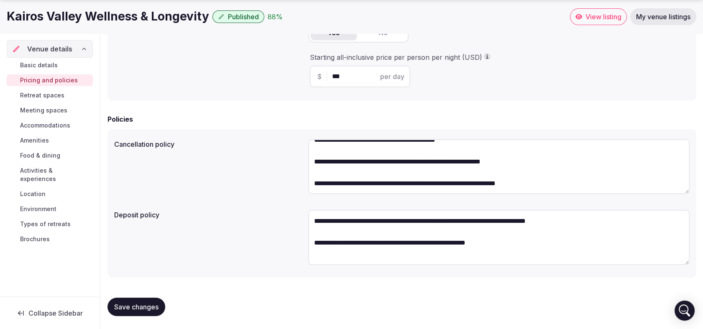
click at [452, 234] on textarea "**********" at bounding box center [498, 237] width 381 height 55
paste textarea "**********"
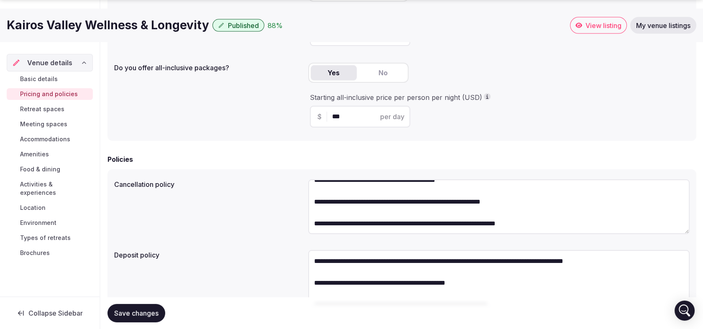
scroll to position [266, 0]
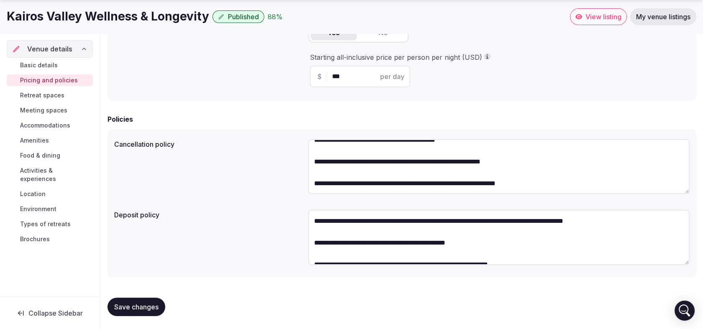
type textarea "**********"
click at [138, 303] on span "Save changes" at bounding box center [136, 307] width 44 height 8
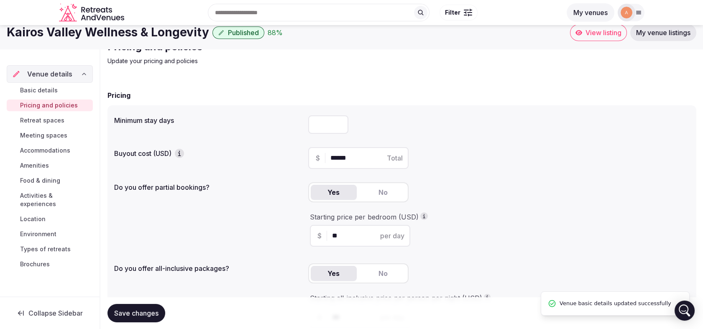
scroll to position [0, 0]
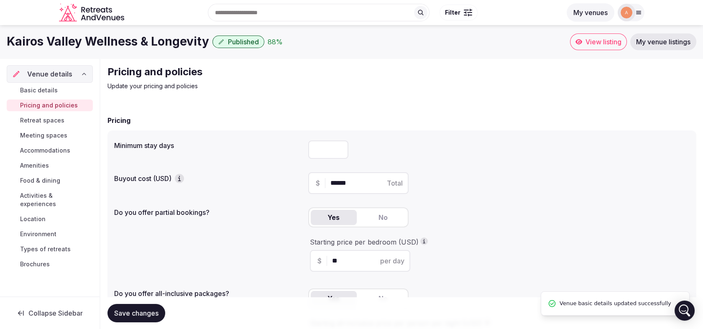
click at [624, 10] on img at bounding box center [626, 13] width 12 height 12
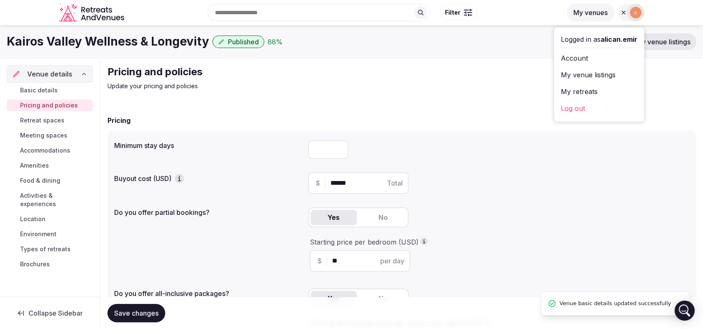
click at [659, 39] on span "My venue listings" at bounding box center [663, 42] width 54 height 8
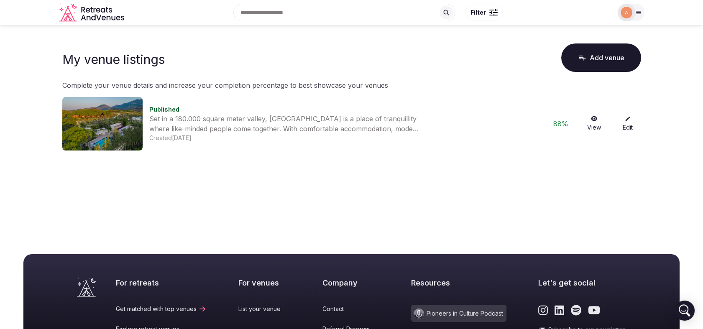
click at [587, 121] on link "View" at bounding box center [594, 124] width 27 height 16
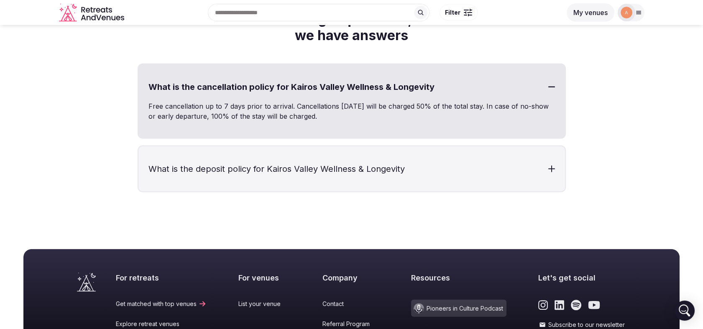
scroll to position [4397, 0]
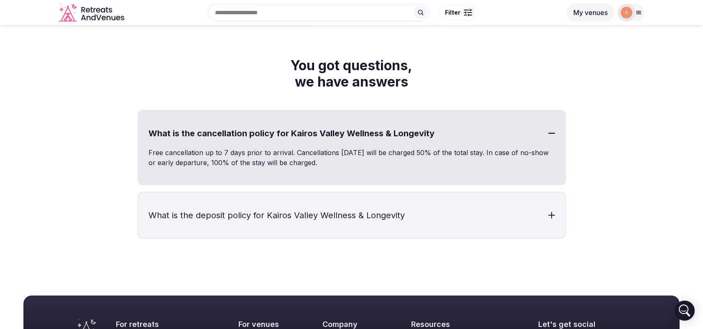
drag, startPoint x: 328, startPoint y: 147, endPoint x: 141, endPoint y: 125, distance: 188.1
click at [141, 125] on div "What is the cancellation policy for Kairos Valley Wellness & Longevity Free can…" at bounding box center [352, 147] width 428 height 75
click at [441, 193] on h3 "What is the deposit policy for Kairos Valley Wellness & Longevity" at bounding box center [351, 215] width 426 height 45
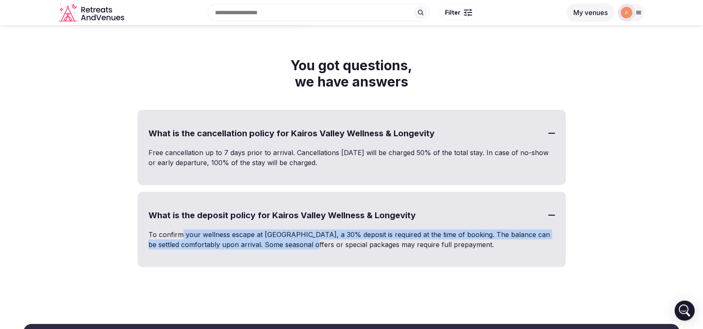
drag, startPoint x: 181, startPoint y: 221, endPoint x: 294, endPoint y: 231, distance: 113.7
click at [294, 231] on p "To confirm your wellness escape at Kairos Valley, a 30% deposit is required at …" at bounding box center [351, 240] width 406 height 20
drag, startPoint x: 294, startPoint y: 231, endPoint x: 283, endPoint y: 254, distance: 25.4
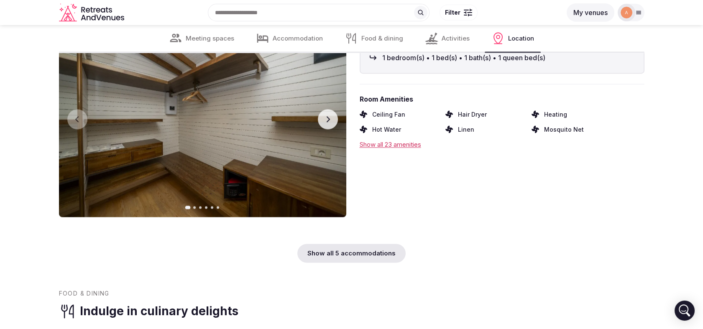
drag, startPoint x: 270, startPoint y: 283, endPoint x: 217, endPoint y: 93, distance: 197.7
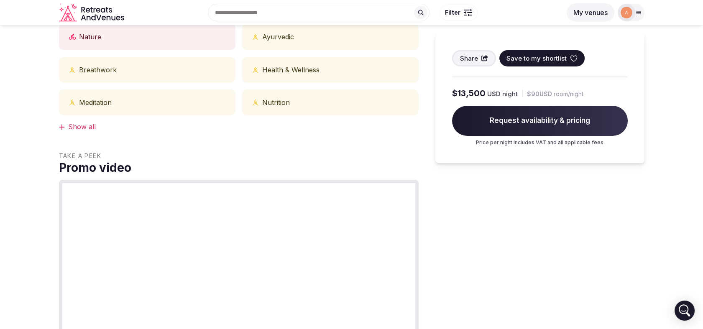
scroll to position [0, 0]
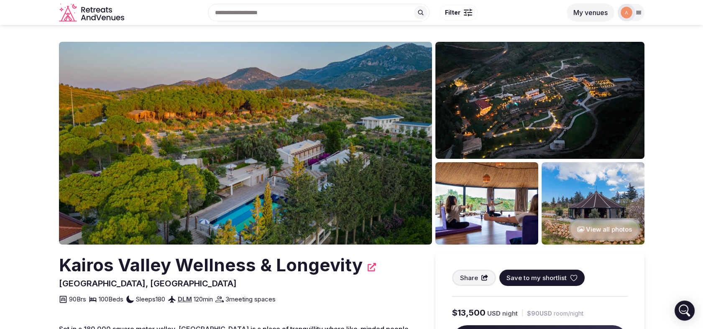
drag, startPoint x: 610, startPoint y: 258, endPoint x: 599, endPoint y: 128, distance: 130.5
click at [622, 19] on div at bounding box center [626, 13] width 18 height 18
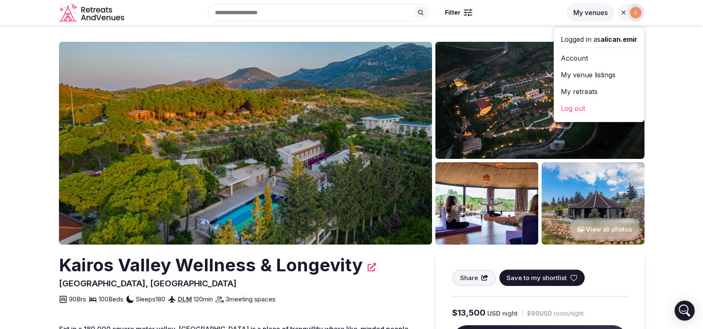
click at [581, 62] on link "Account" at bounding box center [599, 57] width 77 height 13
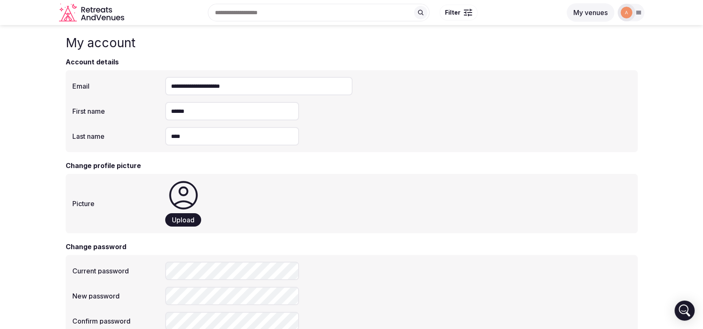
click at [629, 13] on img at bounding box center [626, 13] width 12 height 12
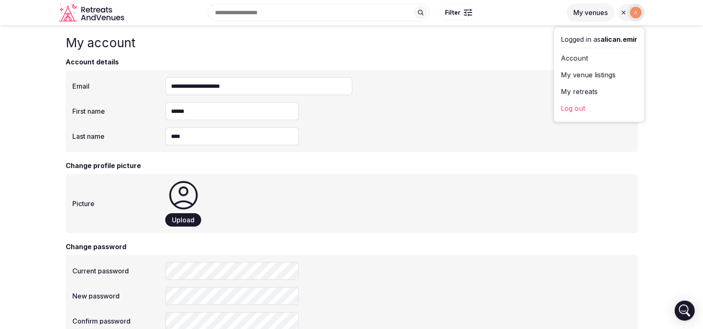
click at [590, 76] on link "My venue listings" at bounding box center [599, 74] width 77 height 13
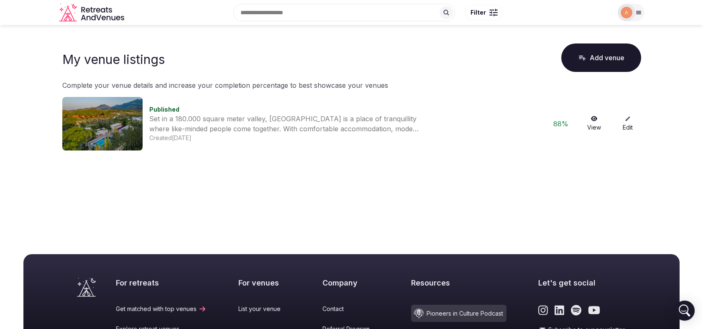
click at [625, 120] on icon at bounding box center [628, 119] width 6 height 6
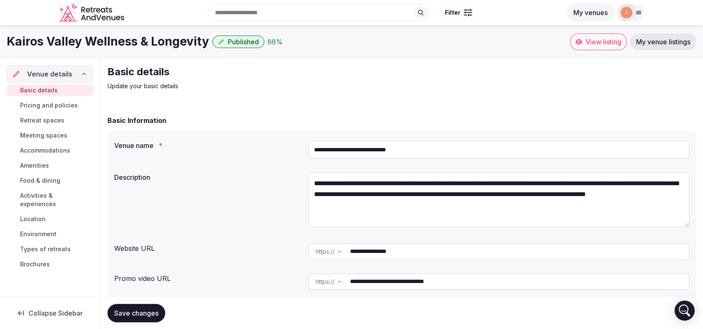
click at [56, 107] on span "Pricing and policies" at bounding box center [49, 105] width 58 height 8
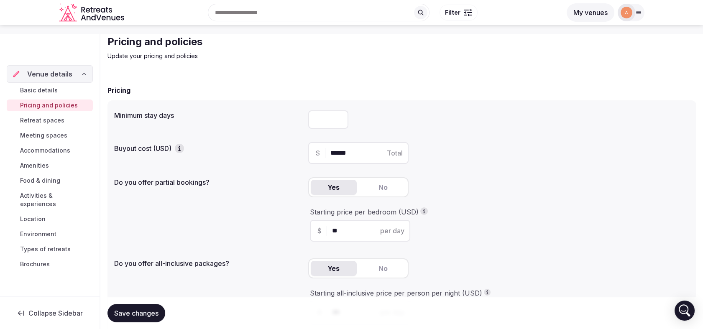
scroll to position [46, 0]
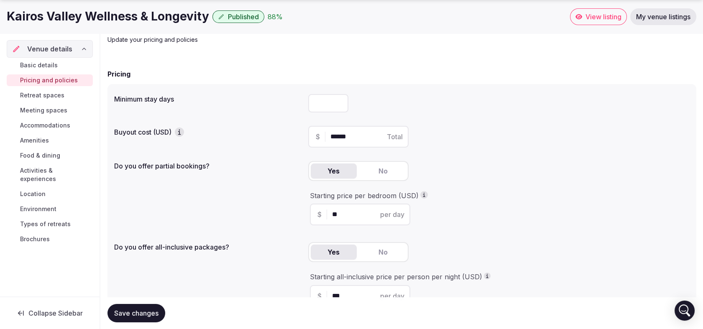
drag, startPoint x: 364, startPoint y: 138, endPoint x: 296, endPoint y: 130, distance: 68.6
click at [296, 130] on div "Buyout cost (USD) $ ****** Total" at bounding box center [401, 136] width 575 height 28
type input "*"
click at [351, 96] on div "*" at bounding box center [498, 103] width 381 height 18
click at [329, 109] on input "*" at bounding box center [328, 103] width 40 height 18
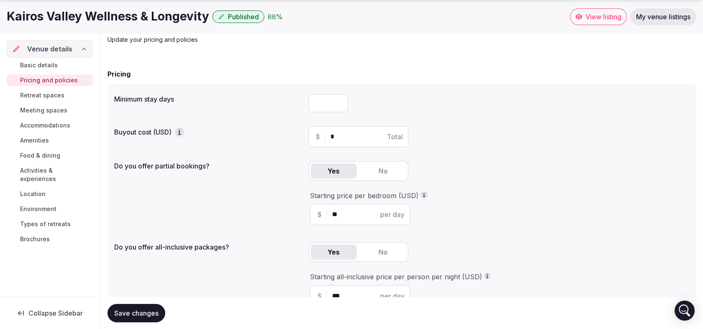
drag, startPoint x: 329, startPoint y: 109, endPoint x: 304, endPoint y: 102, distance: 25.9
click at [304, 102] on div "Minimum stay days *" at bounding box center [401, 103] width 575 height 25
click at [428, 114] on div "*" at bounding box center [498, 103] width 381 height 25
click at [129, 316] on span "Save changes" at bounding box center [136, 313] width 44 height 8
click at [642, 16] on span "My venue listings" at bounding box center [663, 17] width 54 height 8
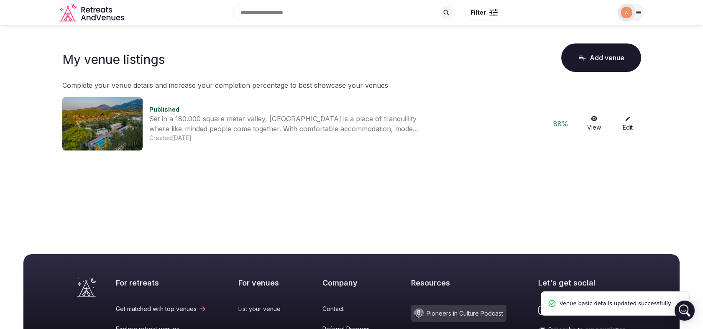
click at [594, 124] on link "View" at bounding box center [594, 124] width 27 height 16
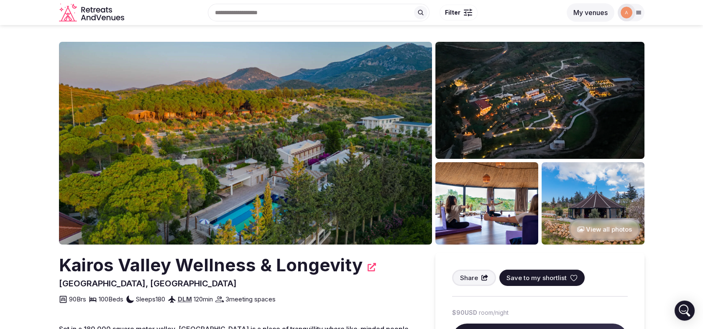
click at [264, 137] on img at bounding box center [245, 143] width 373 height 203
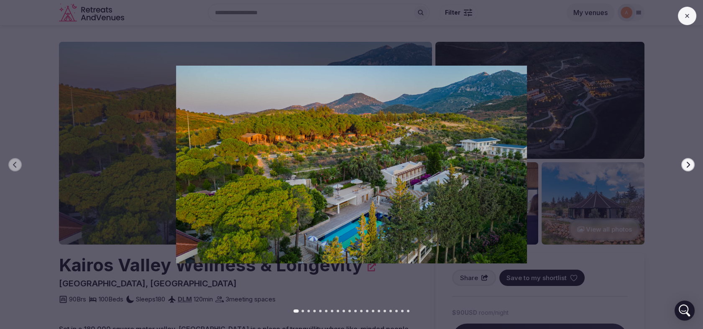
click at [686, 168] on button "Next slide" at bounding box center [687, 164] width 13 height 13
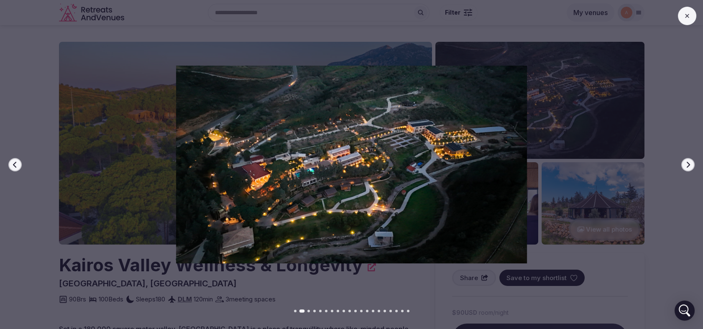
click at [686, 168] on button "Next slide" at bounding box center [687, 164] width 13 height 13
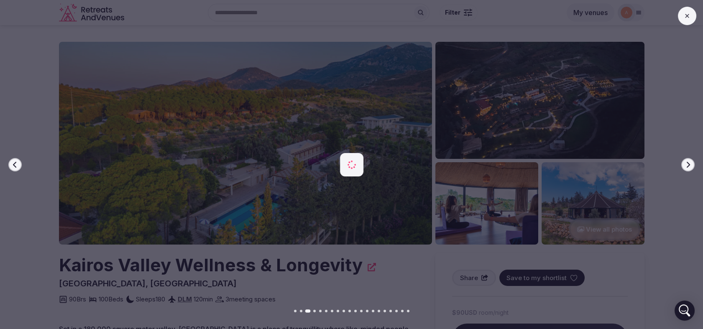
click at [686, 168] on button "Next slide" at bounding box center [687, 164] width 13 height 13
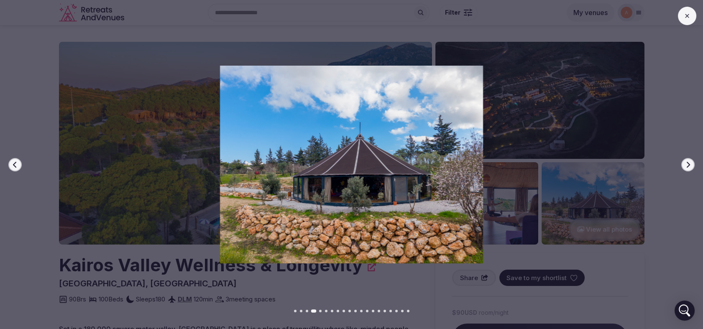
click at [686, 168] on button "Next slide" at bounding box center [687, 164] width 13 height 13
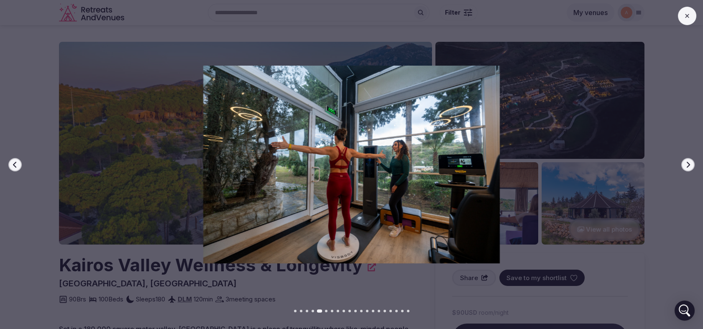
click at [686, 168] on button "Next slide" at bounding box center [687, 164] width 13 height 13
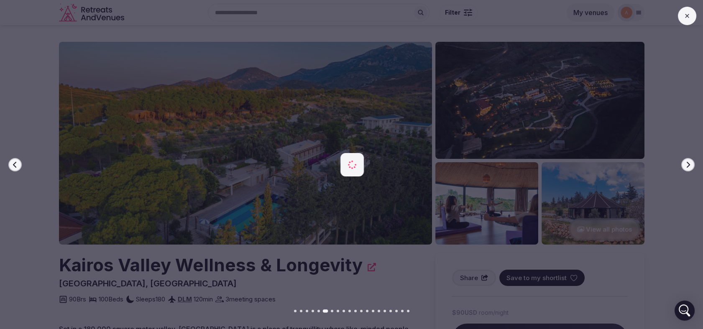
click at [686, 168] on button "Next slide" at bounding box center [687, 164] width 13 height 13
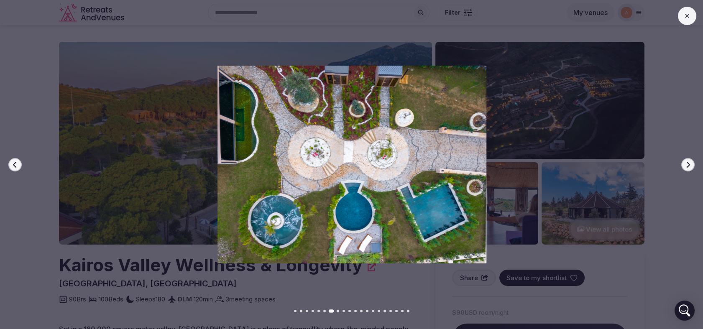
click at [686, 168] on button "Next slide" at bounding box center [687, 164] width 13 height 13
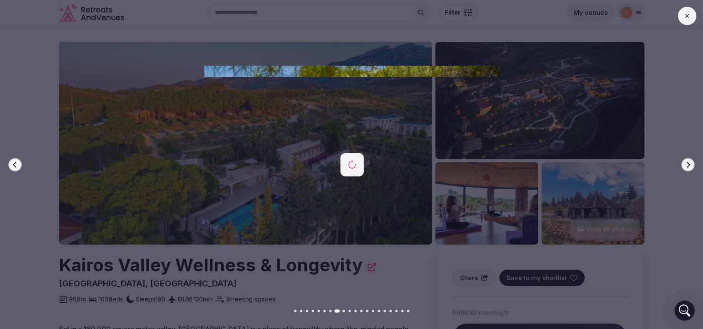
click at [686, 168] on button "Next slide" at bounding box center [687, 164] width 13 height 13
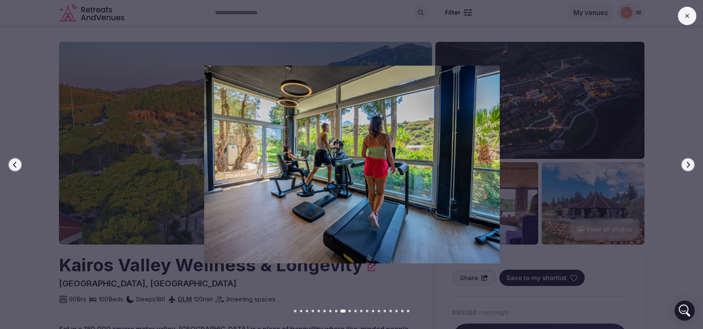
click at [686, 168] on button "Next slide" at bounding box center [687, 164] width 13 height 13
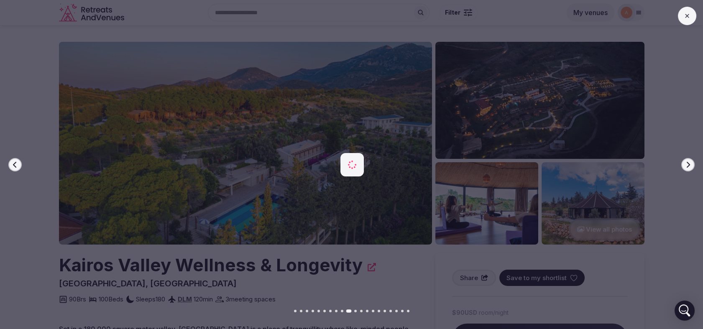
click at [686, 168] on button "Next slide" at bounding box center [687, 164] width 13 height 13
